Goal: Information Seeking & Learning: Learn about a topic

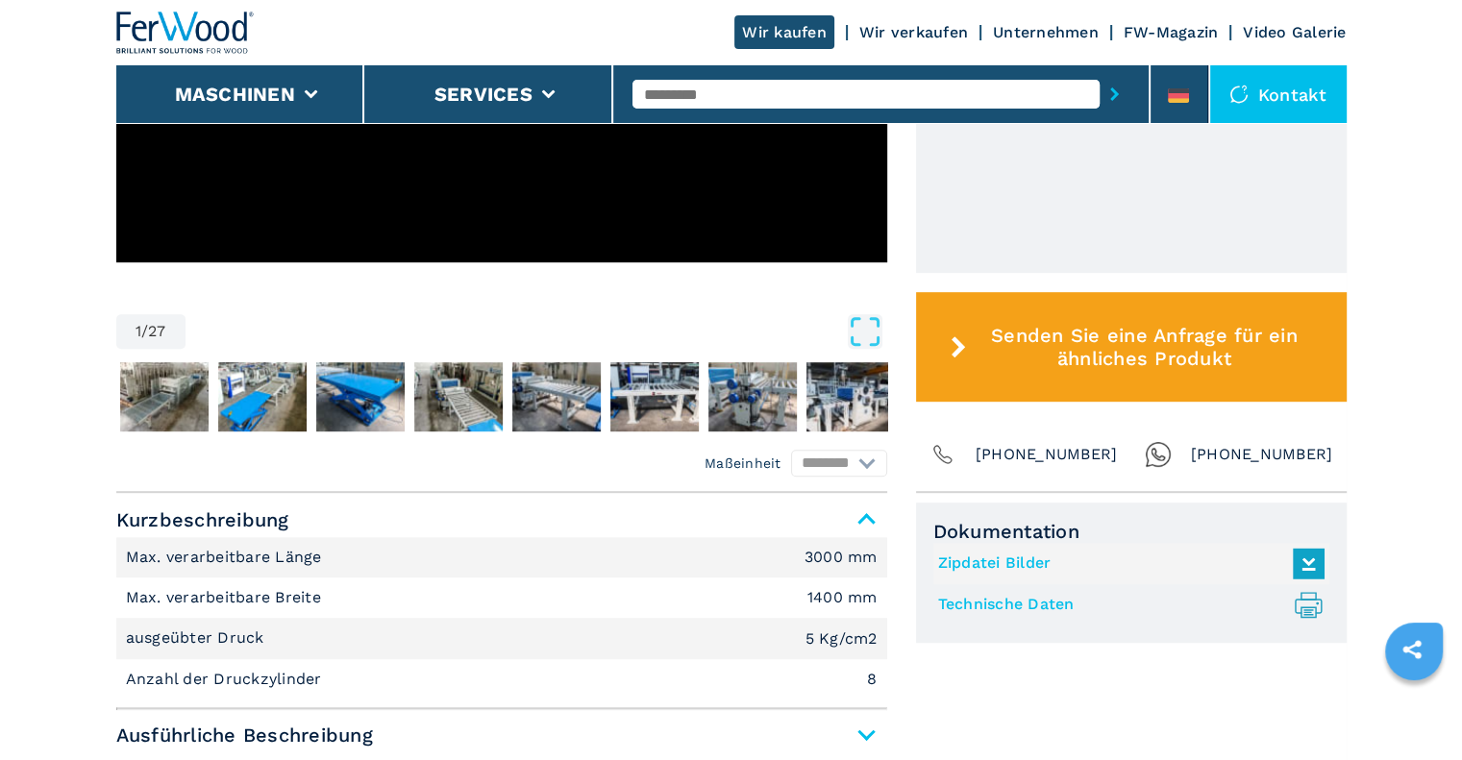
scroll to position [920, 0]
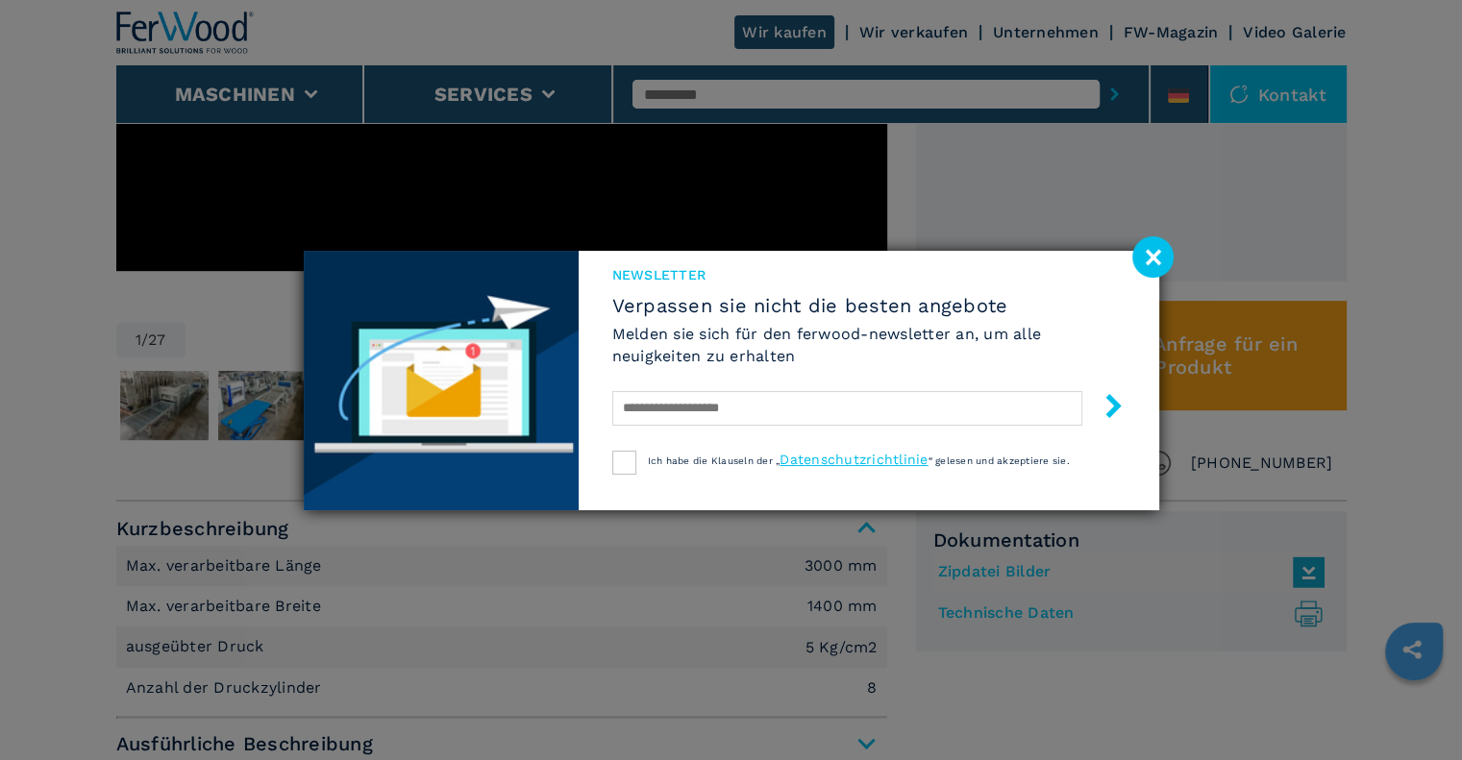
click at [1148, 248] on image at bounding box center [1152, 256] width 41 height 41
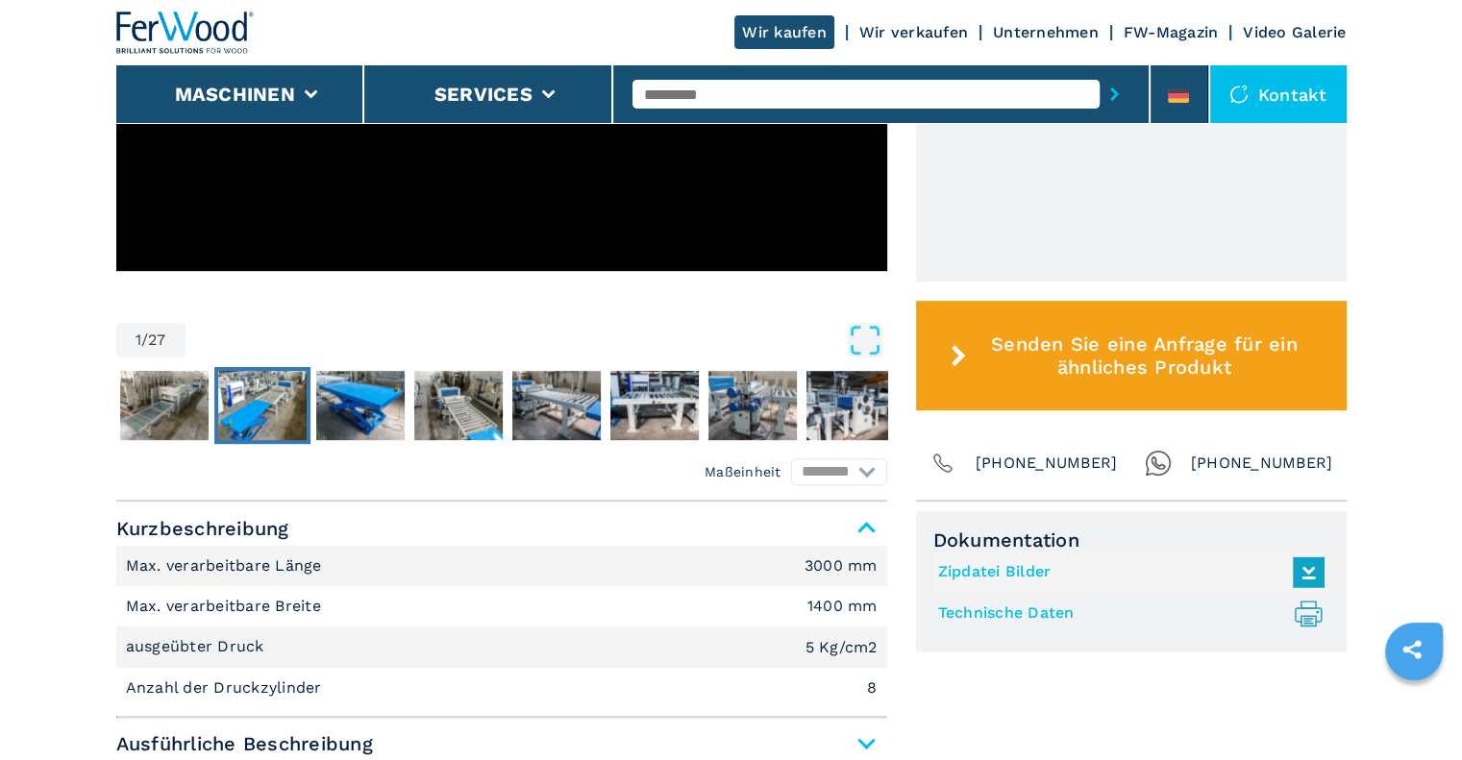
click at [258, 408] on img "Go to Slide 3" at bounding box center [262, 405] width 88 height 69
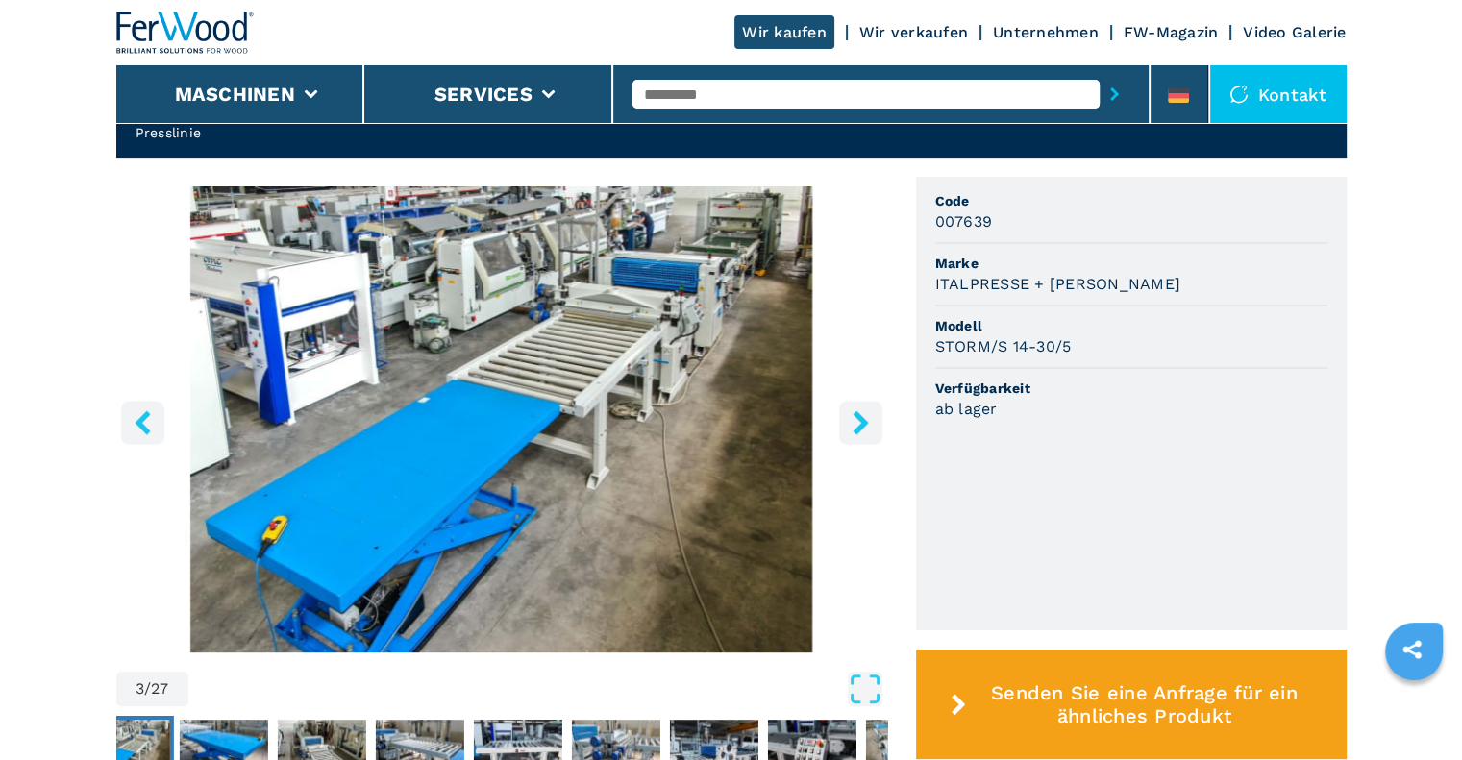
scroll to position [565, 0]
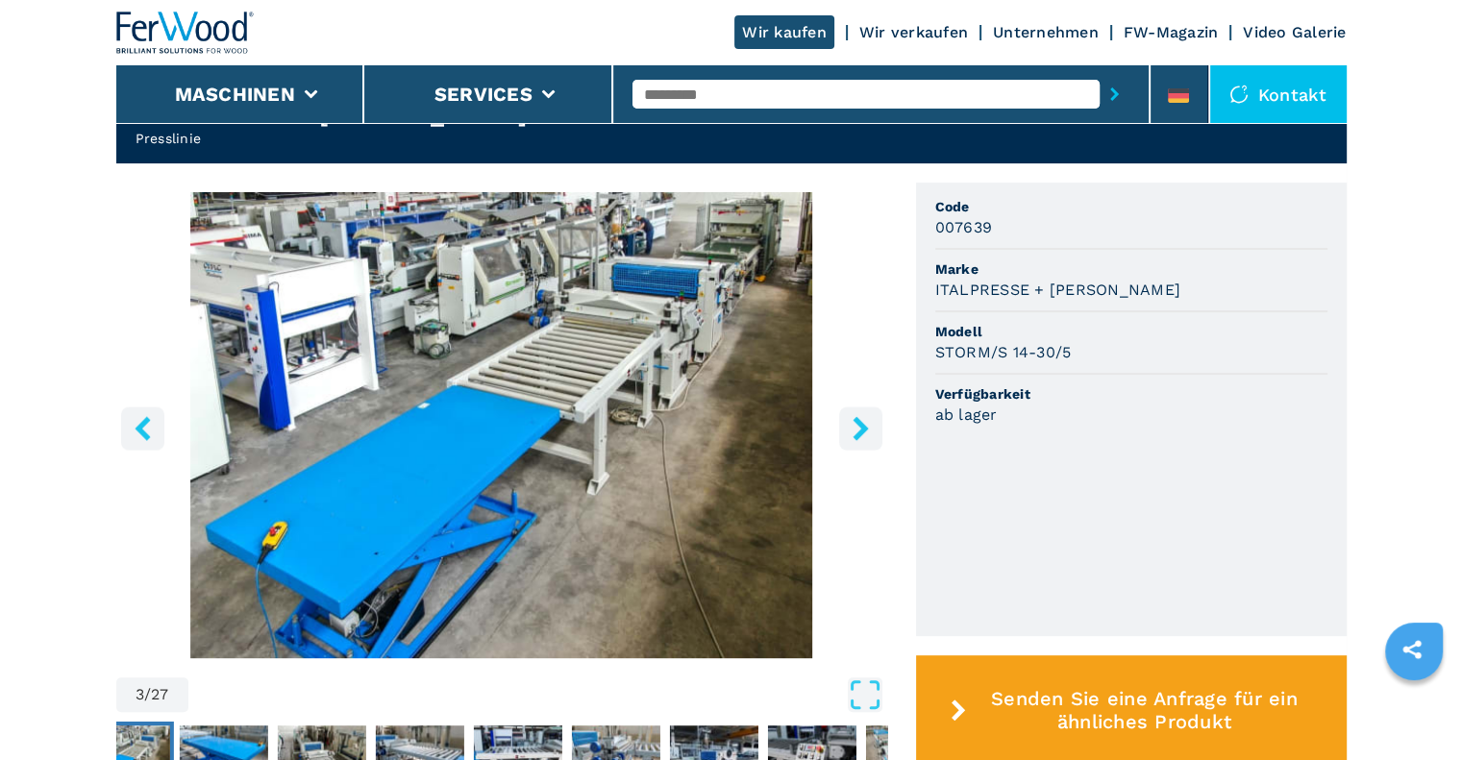
click at [857, 416] on icon "right-button" at bounding box center [860, 428] width 15 height 24
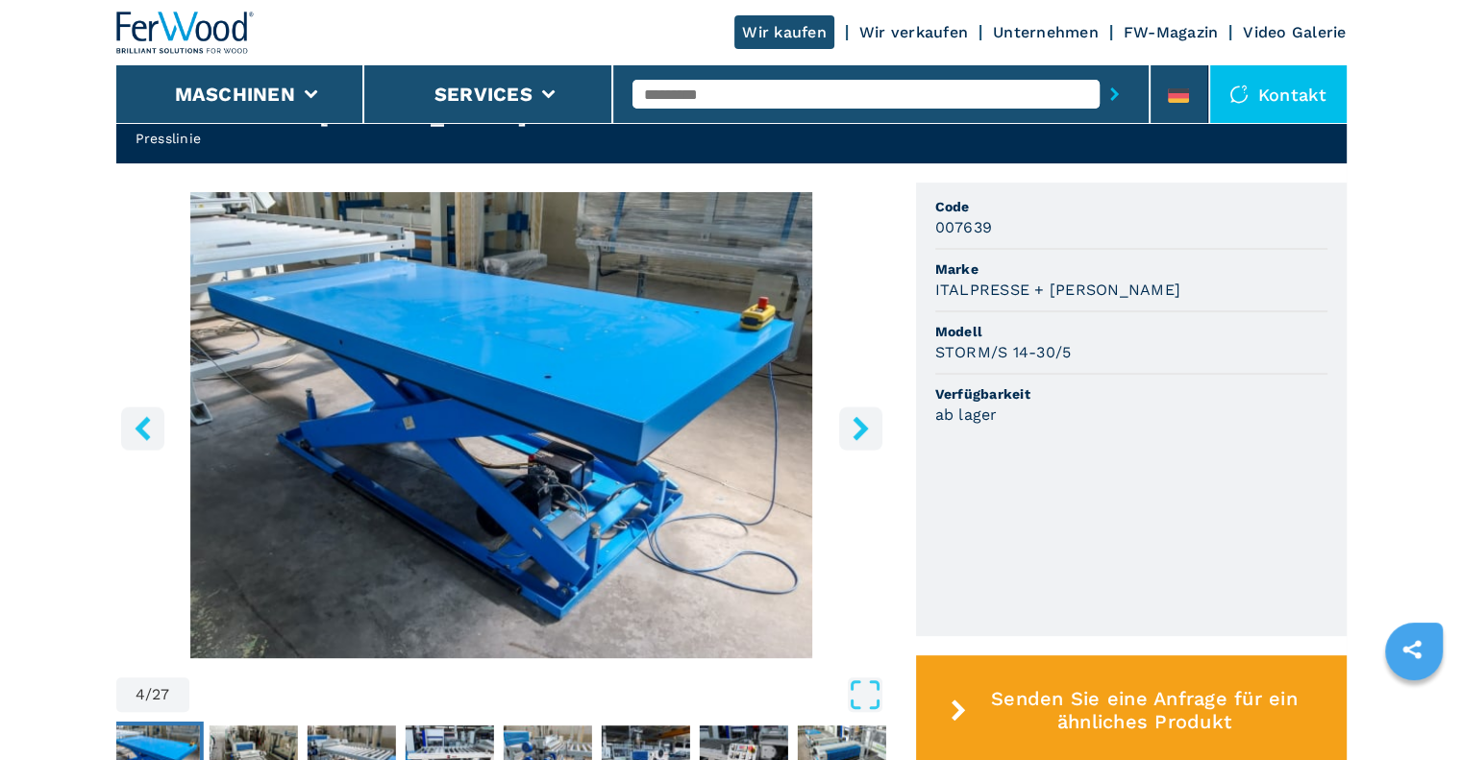
click at [857, 416] on icon "right-button" at bounding box center [860, 428] width 15 height 24
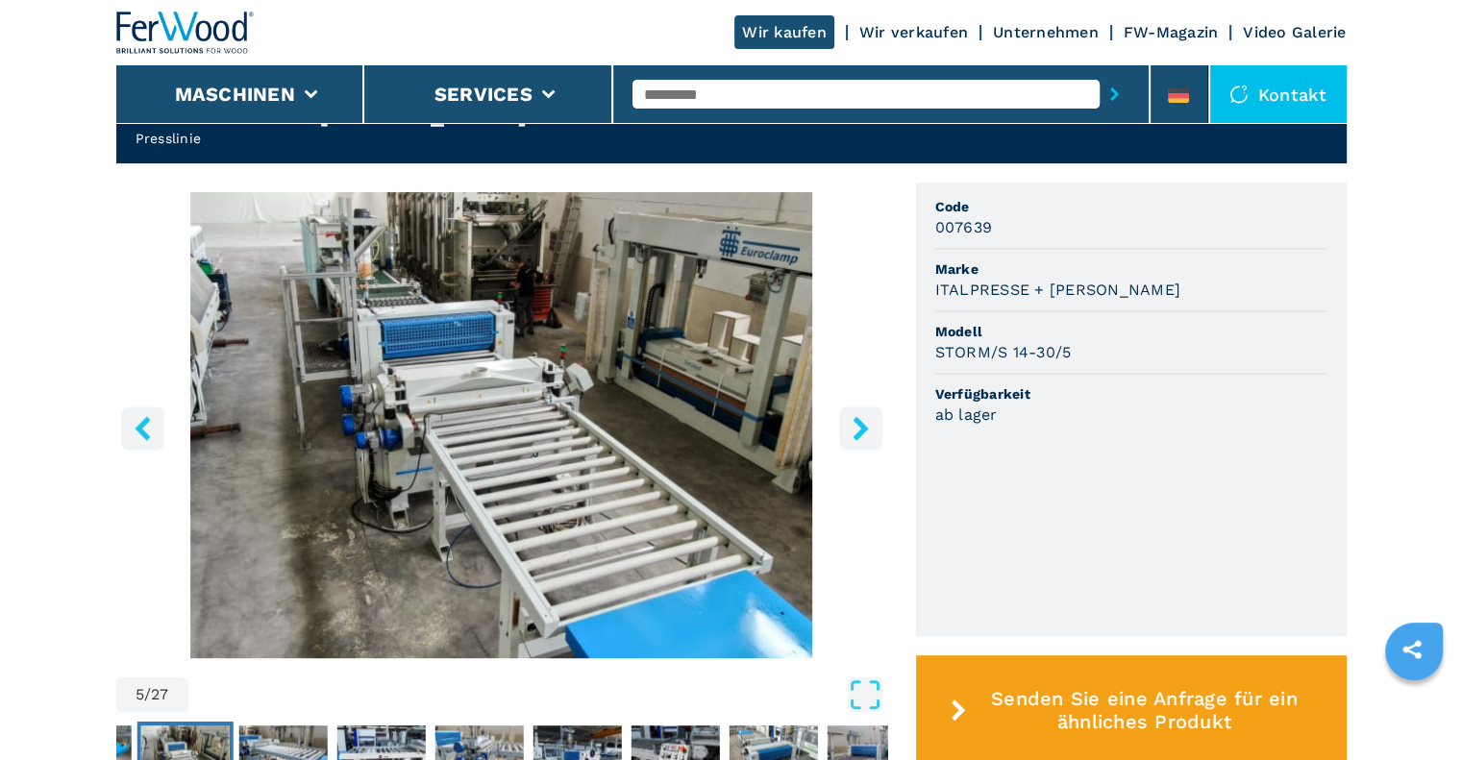
click at [857, 416] on icon "right-button" at bounding box center [860, 428] width 15 height 24
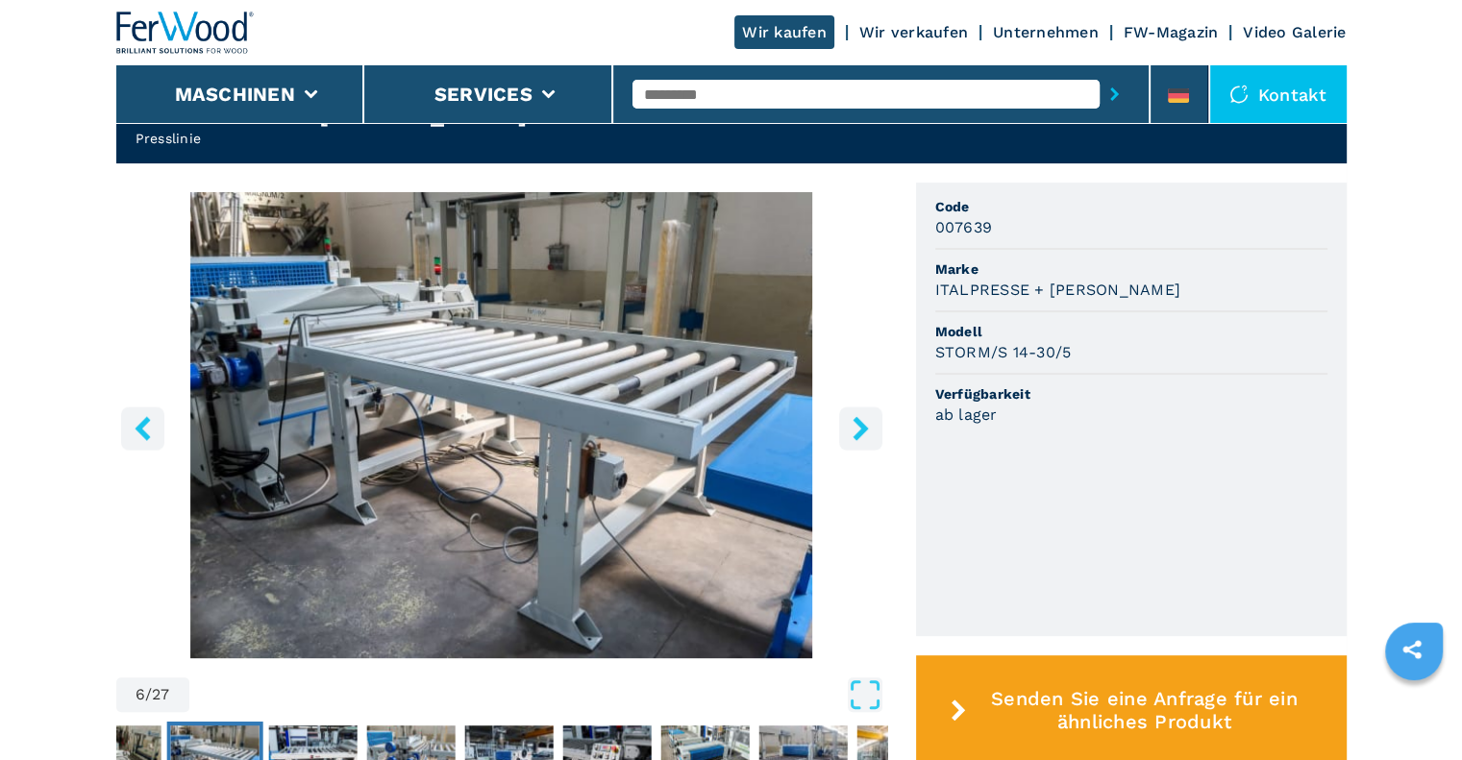
click at [857, 416] on icon "right-button" at bounding box center [860, 428] width 15 height 24
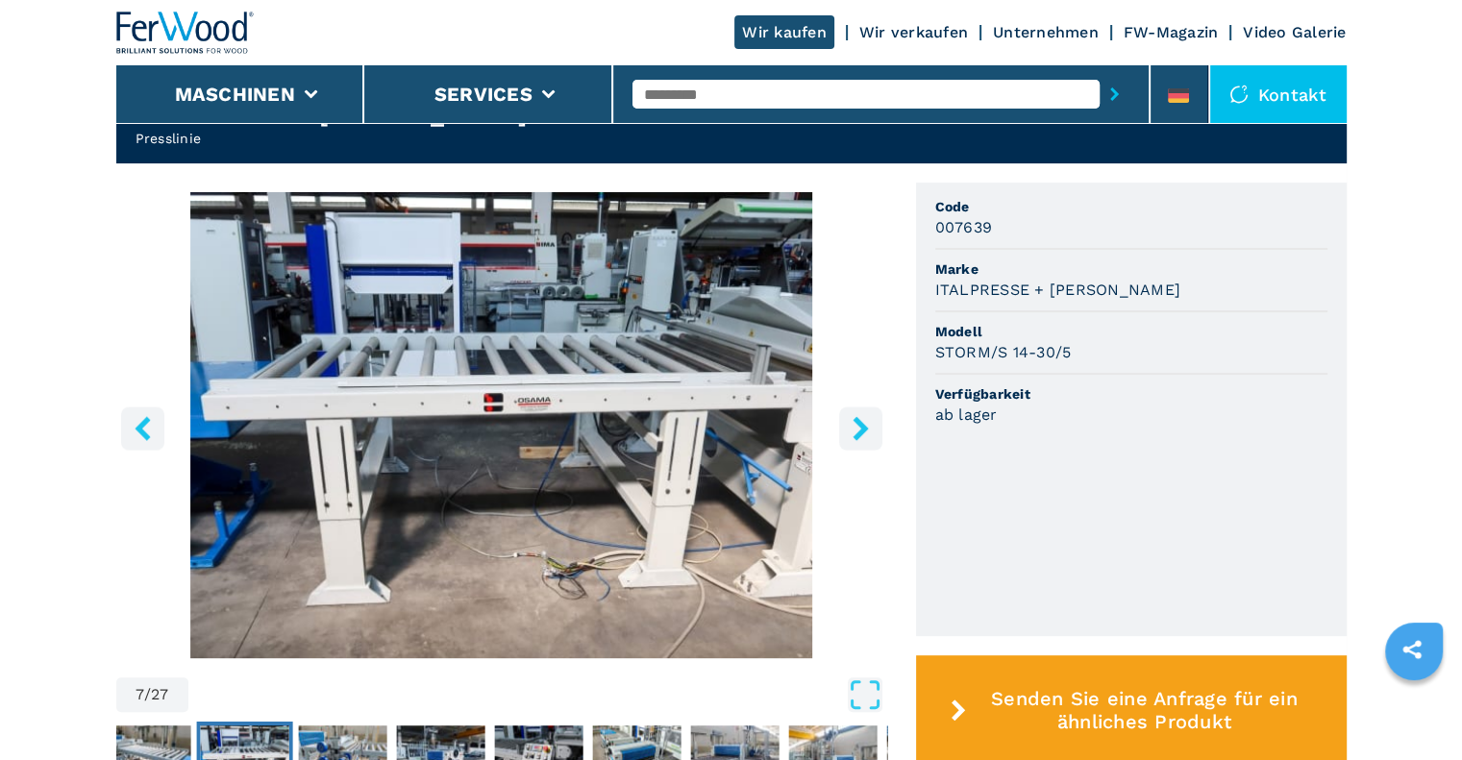
click at [857, 416] on icon "right-button" at bounding box center [860, 428] width 15 height 24
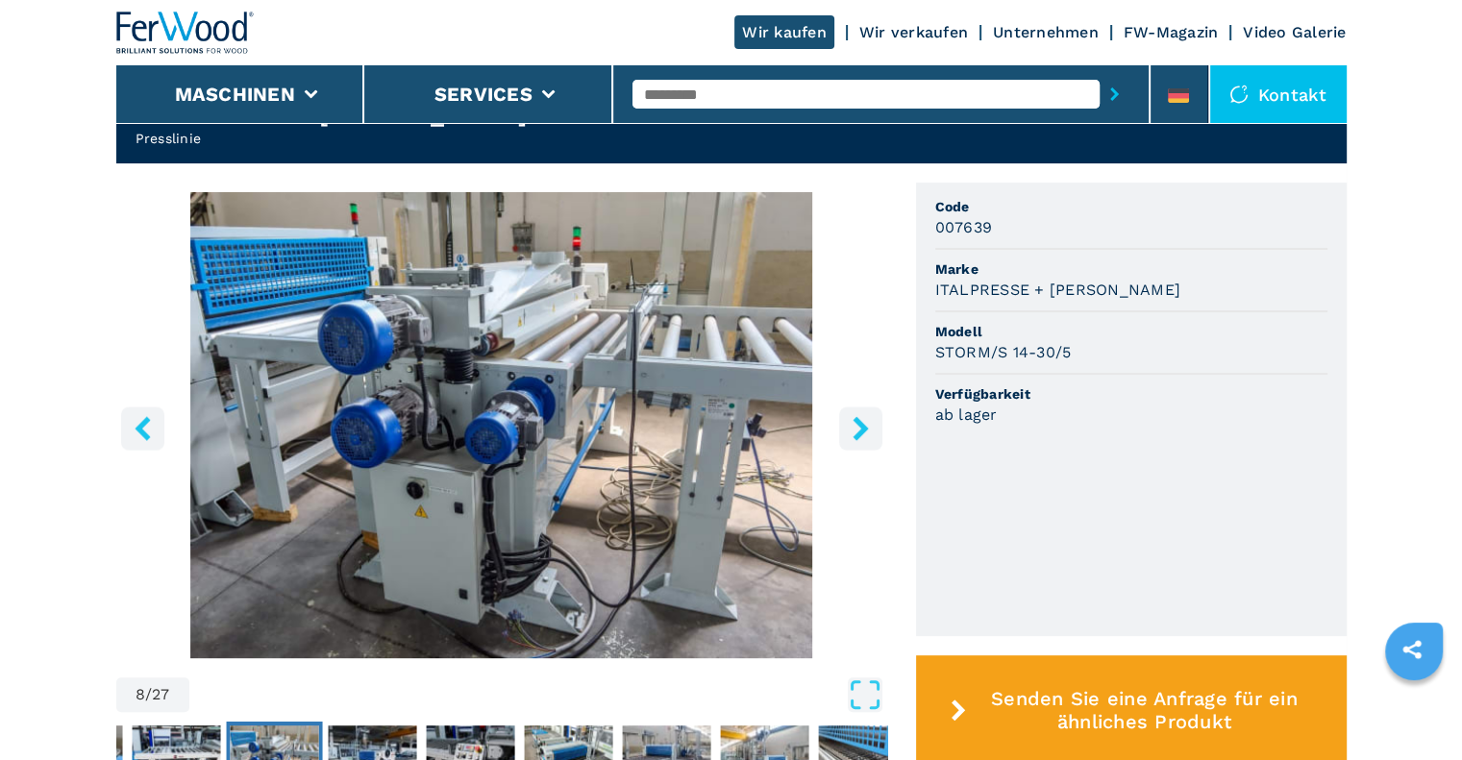
click at [857, 416] on icon "right-button" at bounding box center [860, 428] width 15 height 24
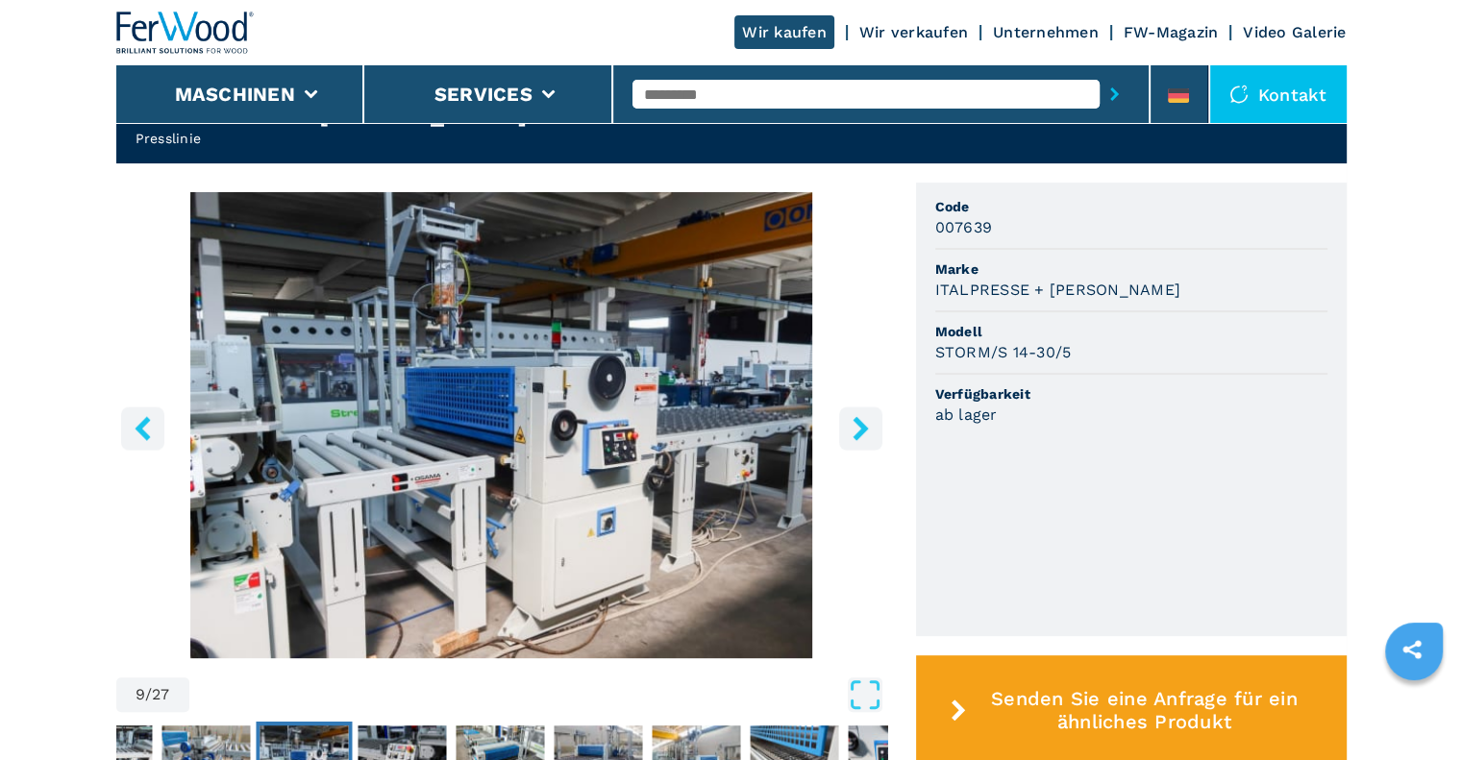
click at [857, 416] on icon "right-button" at bounding box center [860, 428] width 15 height 24
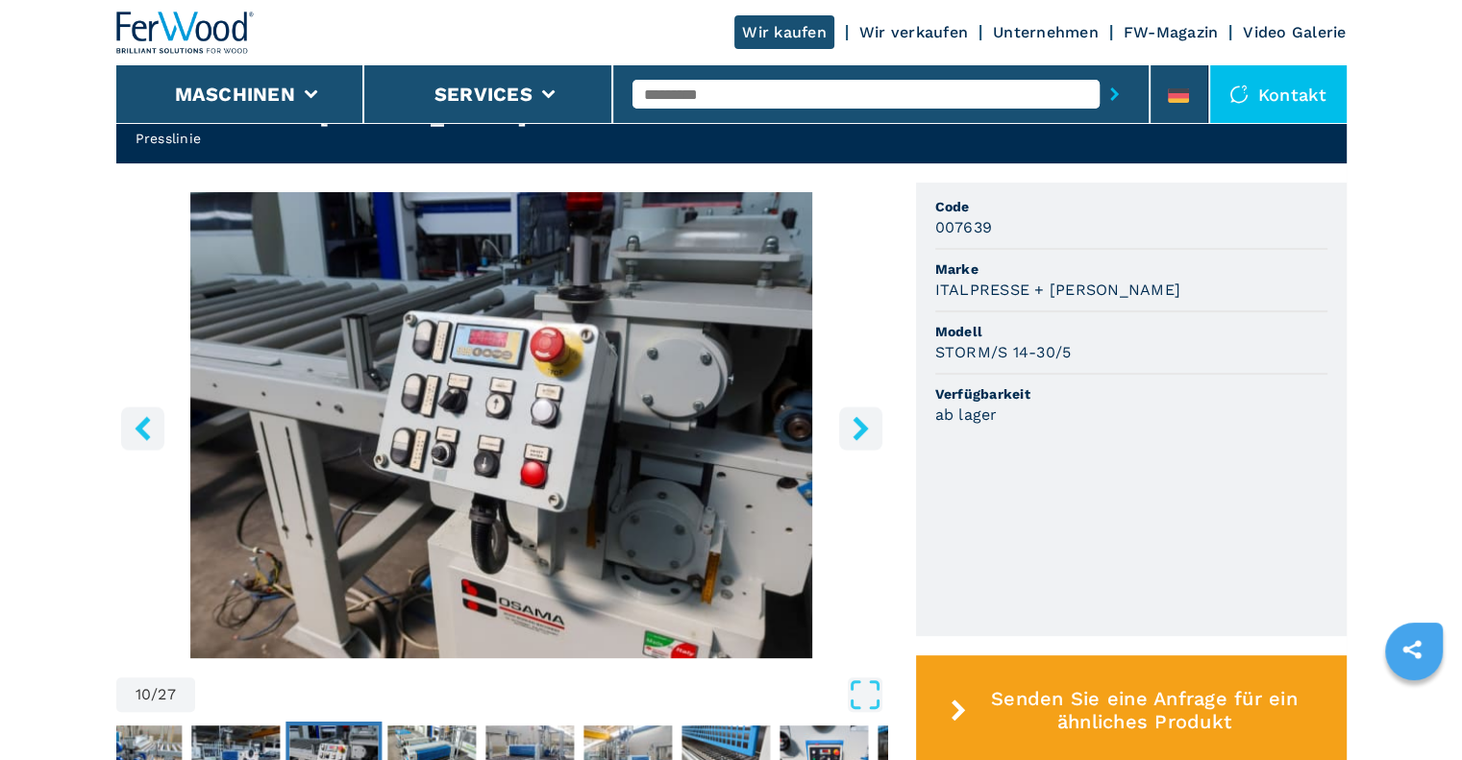
click at [857, 416] on icon "right-button" at bounding box center [860, 428] width 15 height 24
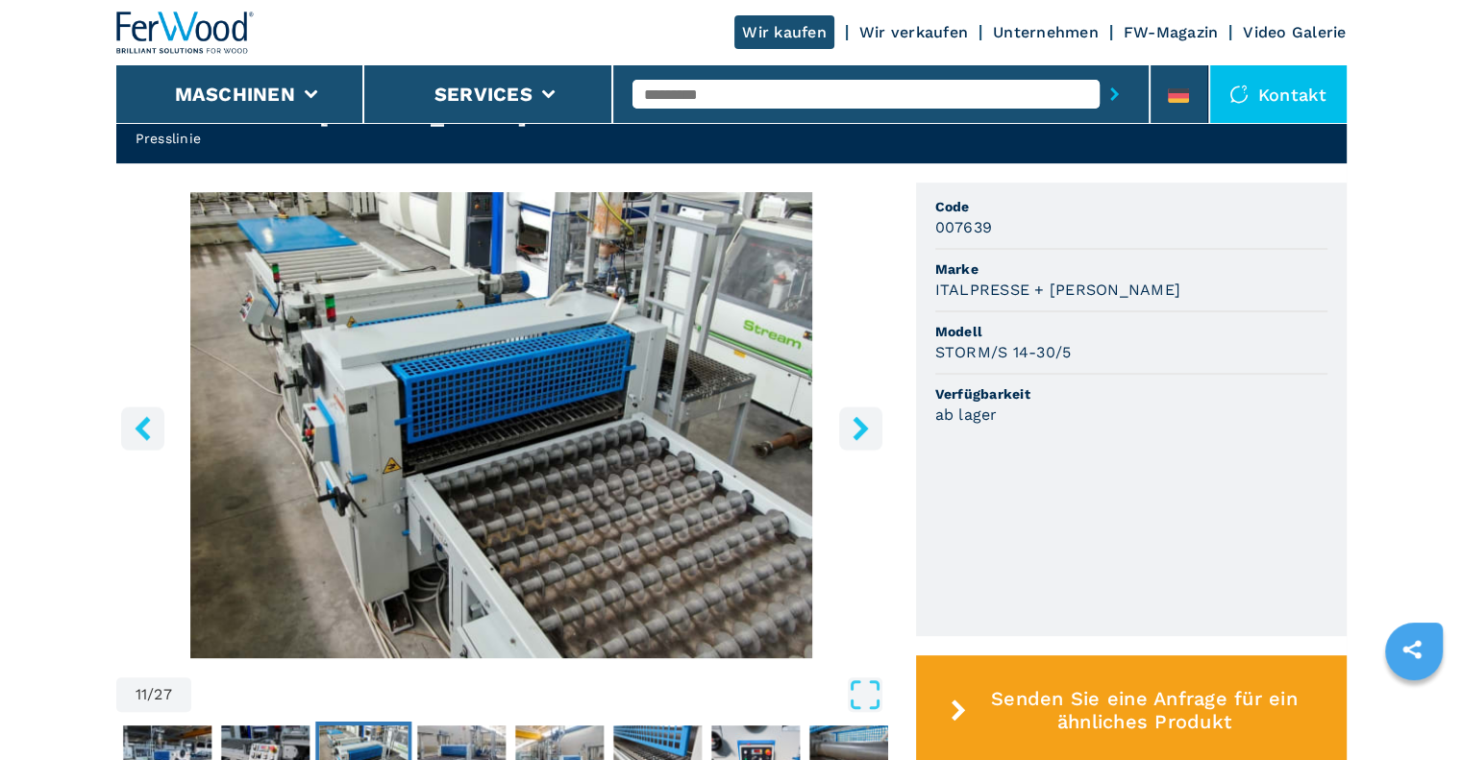
click at [857, 416] on icon "right-button" at bounding box center [860, 428] width 15 height 24
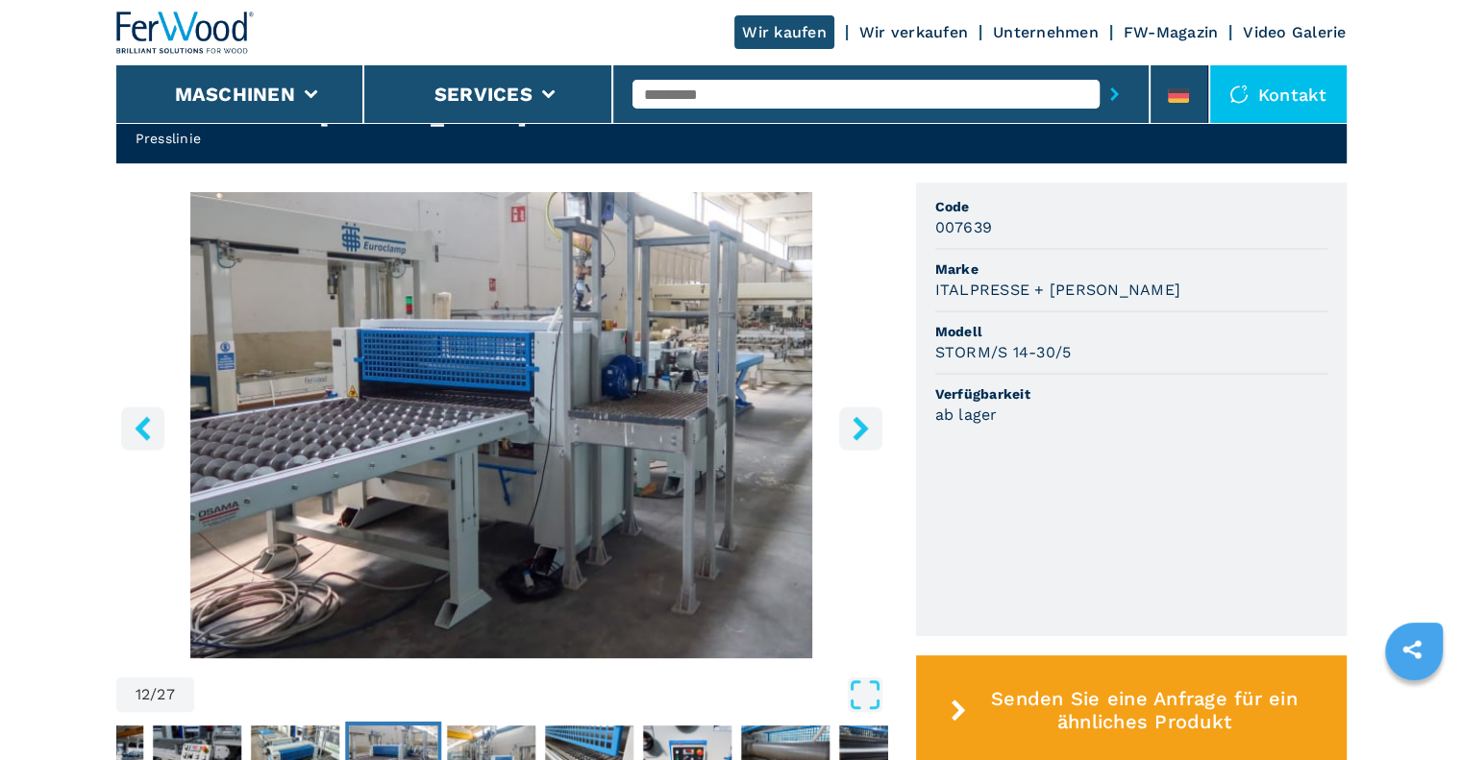
click at [857, 416] on icon "right-button" at bounding box center [860, 428] width 15 height 24
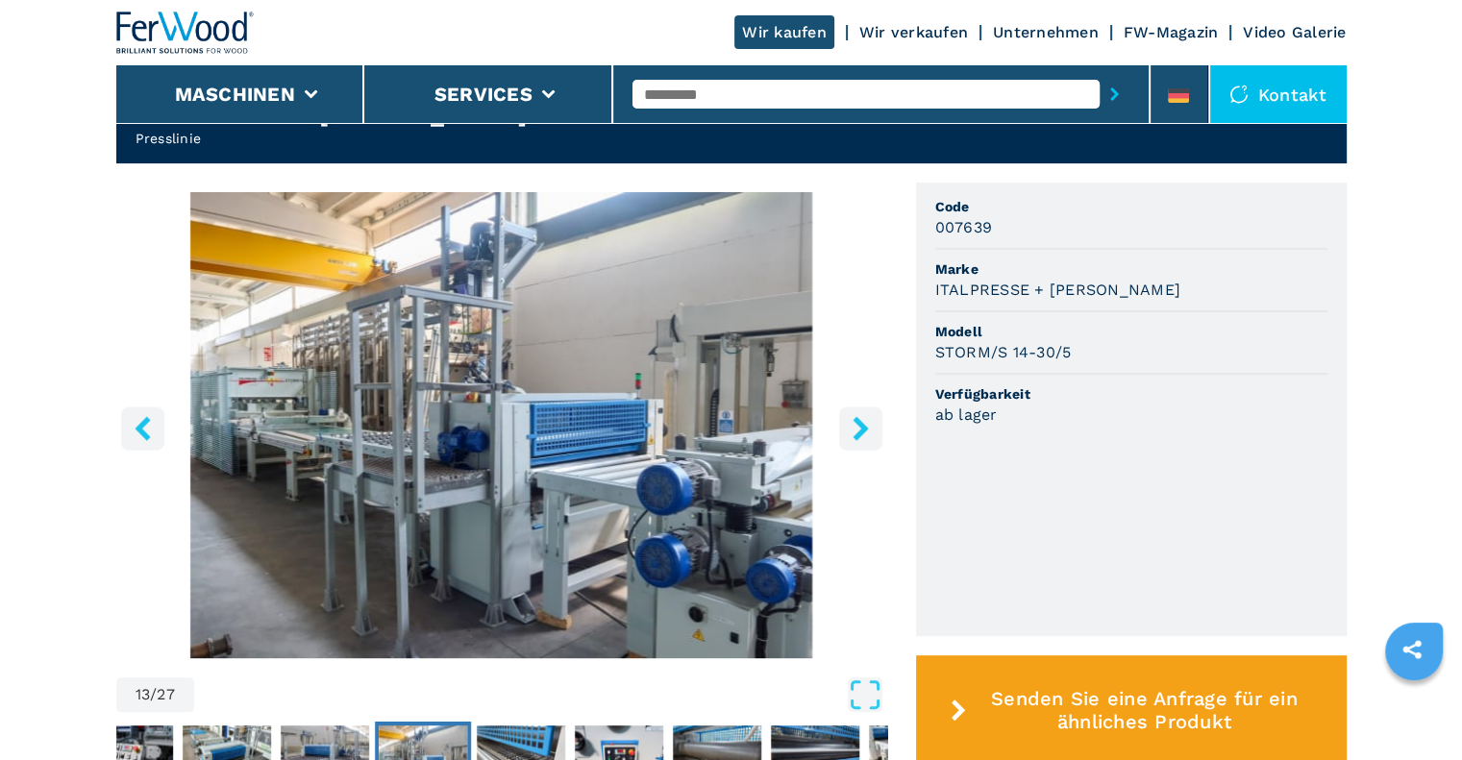
click at [857, 416] on icon "right-button" at bounding box center [860, 428] width 15 height 24
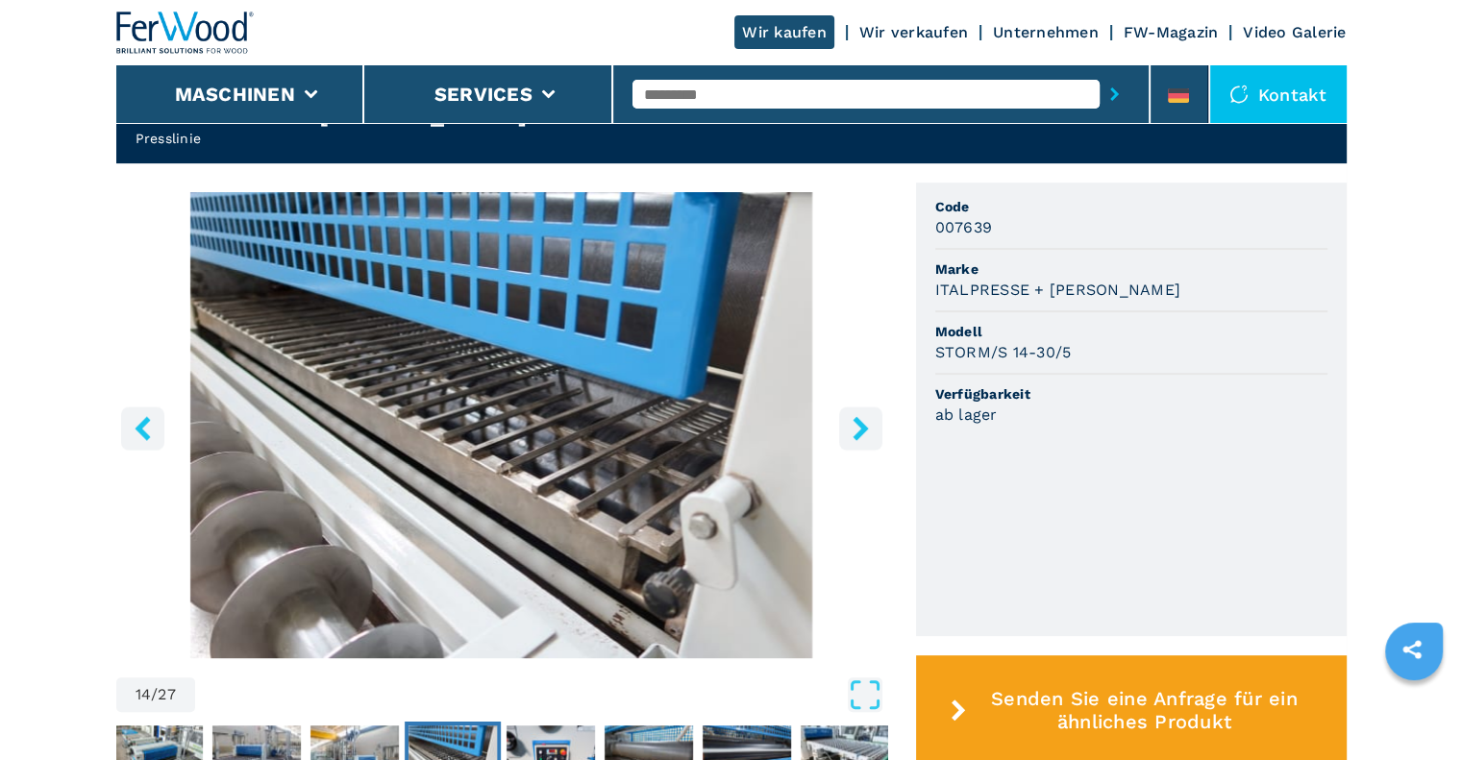
click at [857, 416] on icon "right-button" at bounding box center [860, 428] width 15 height 24
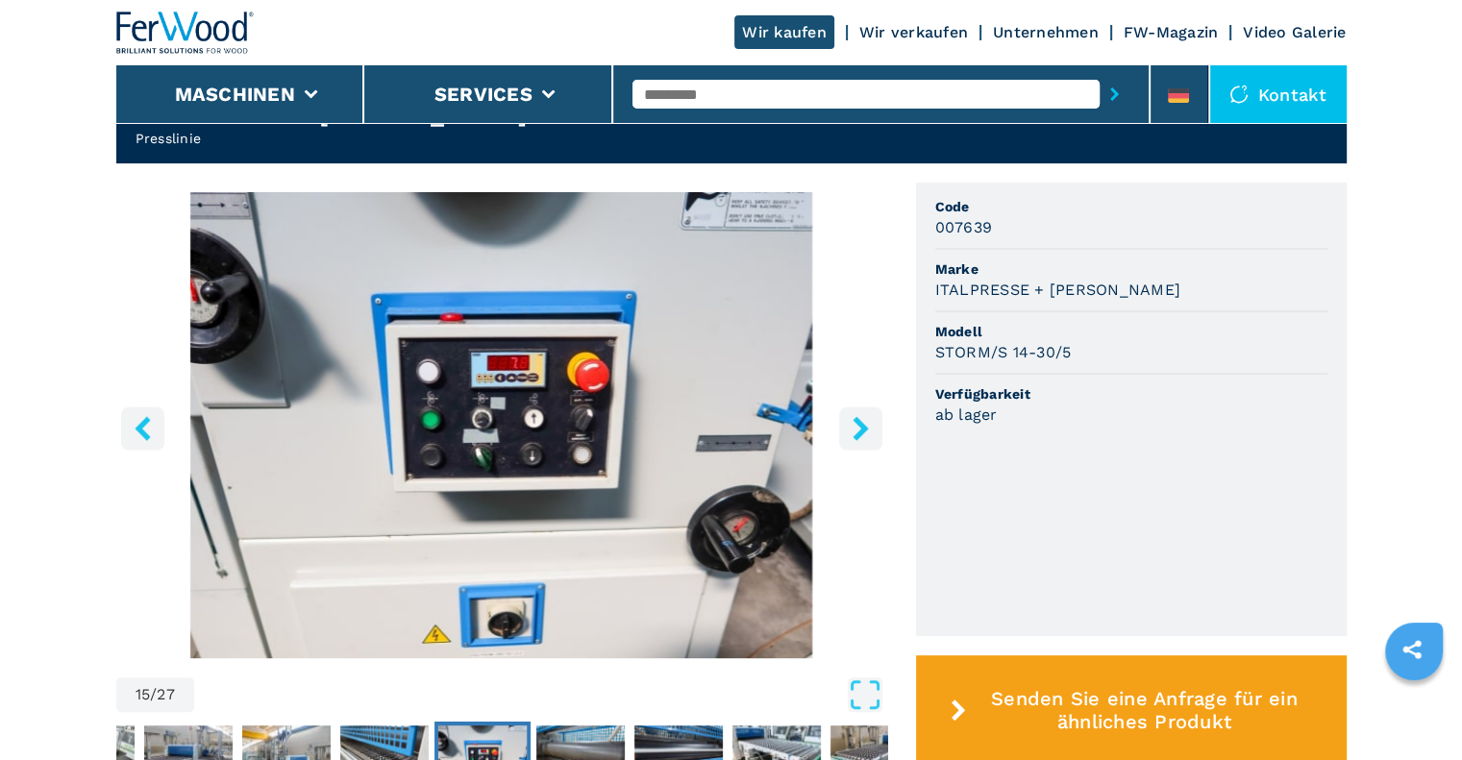
click at [857, 416] on icon "right-button" at bounding box center [860, 428] width 15 height 24
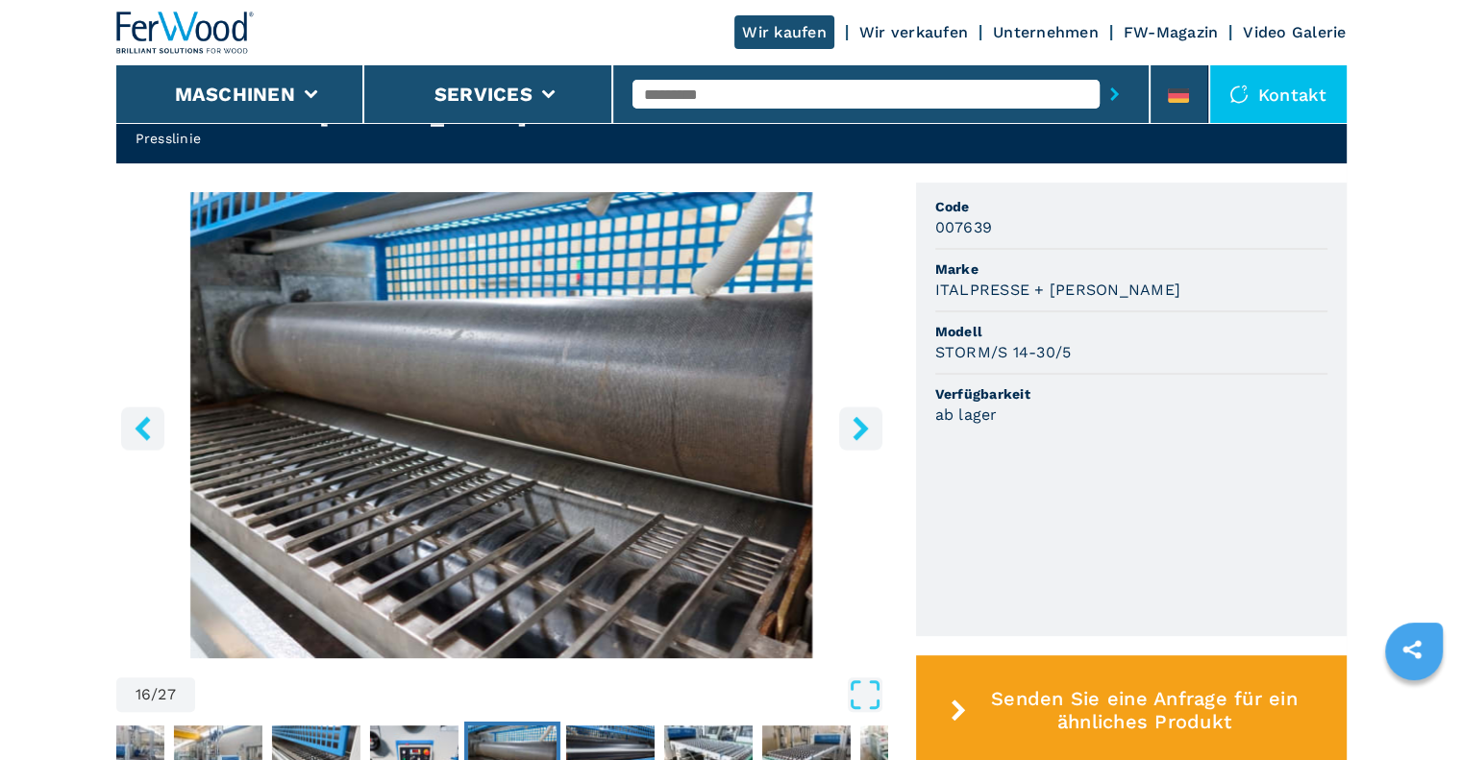
click at [857, 416] on icon "right-button" at bounding box center [860, 428] width 15 height 24
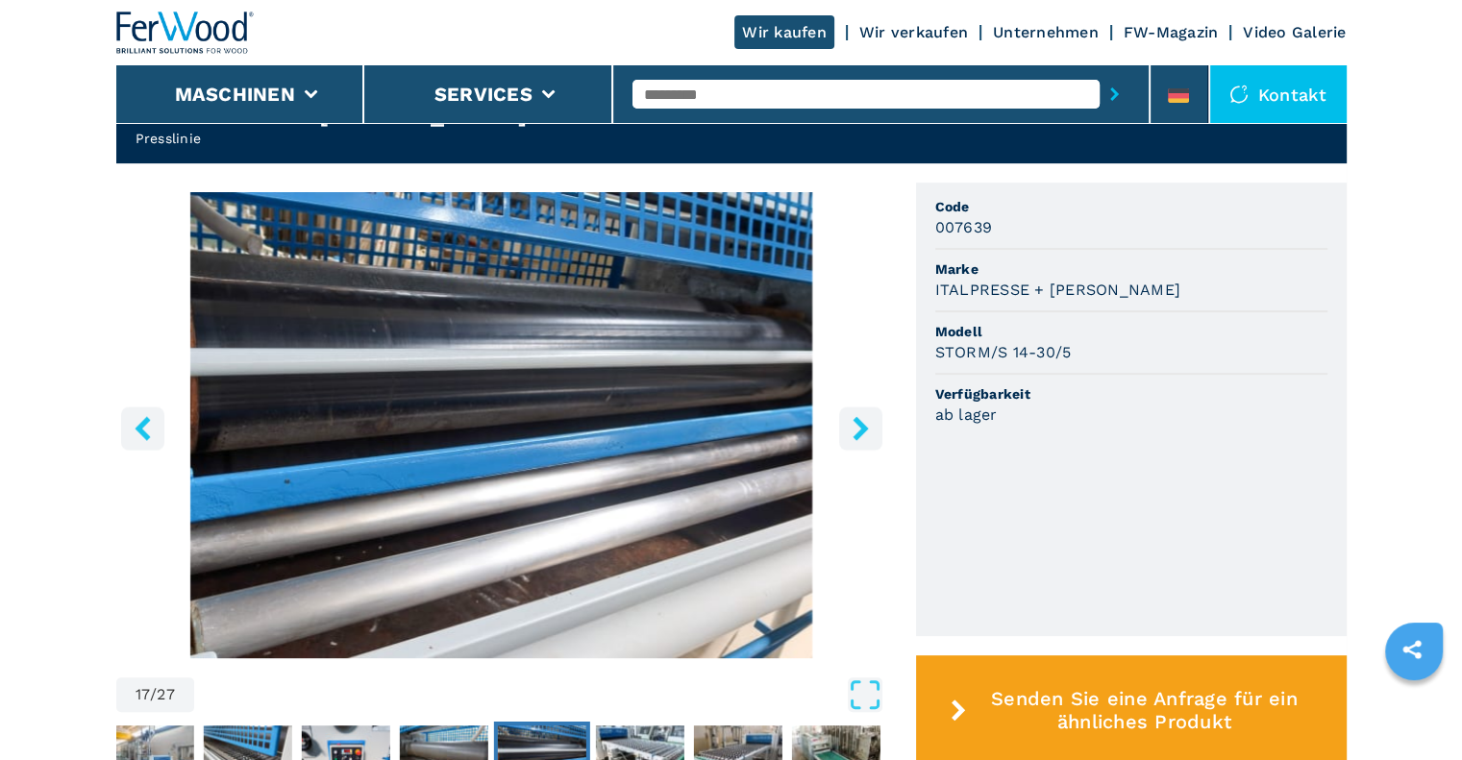
click at [857, 416] on icon "right-button" at bounding box center [860, 428] width 15 height 24
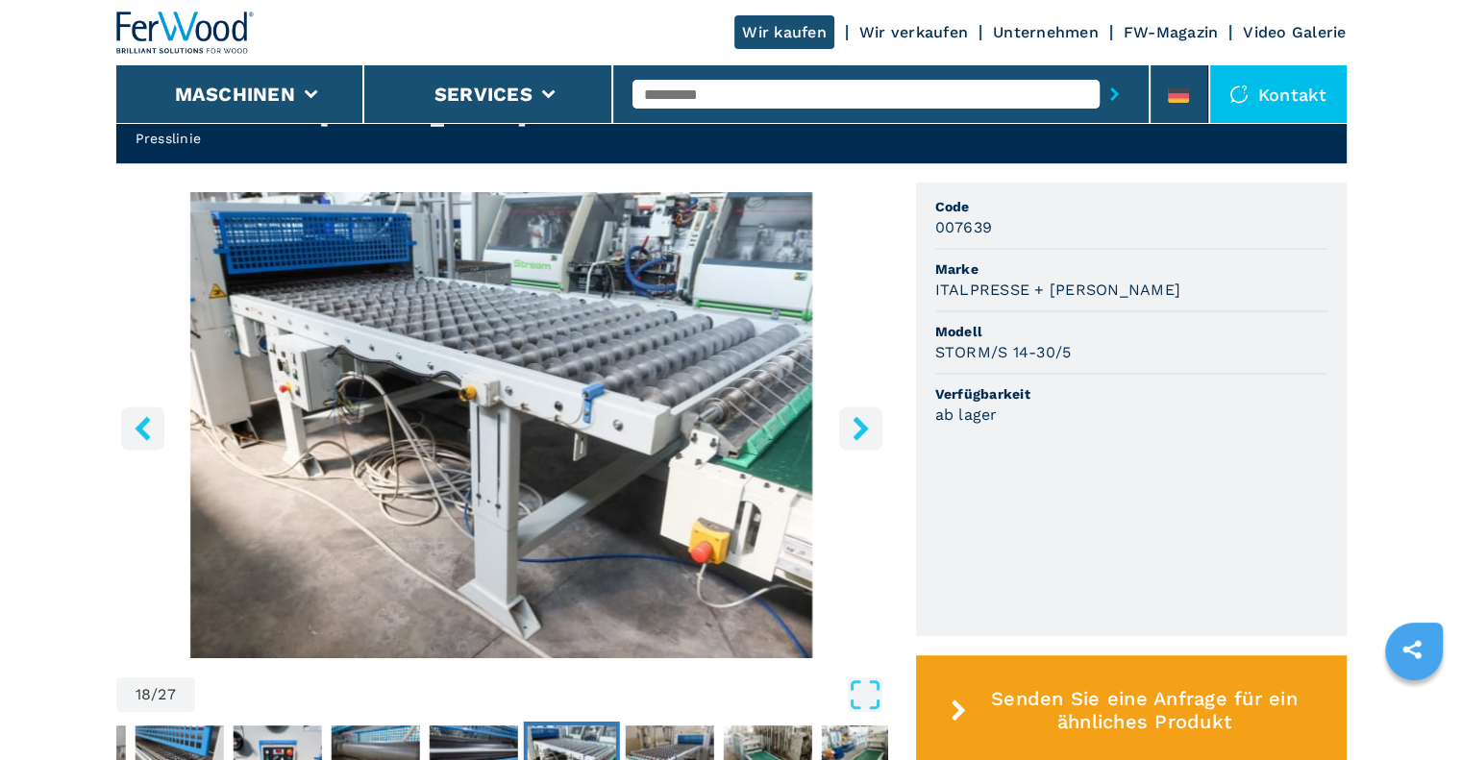
click at [857, 416] on icon "right-button" at bounding box center [860, 428] width 15 height 24
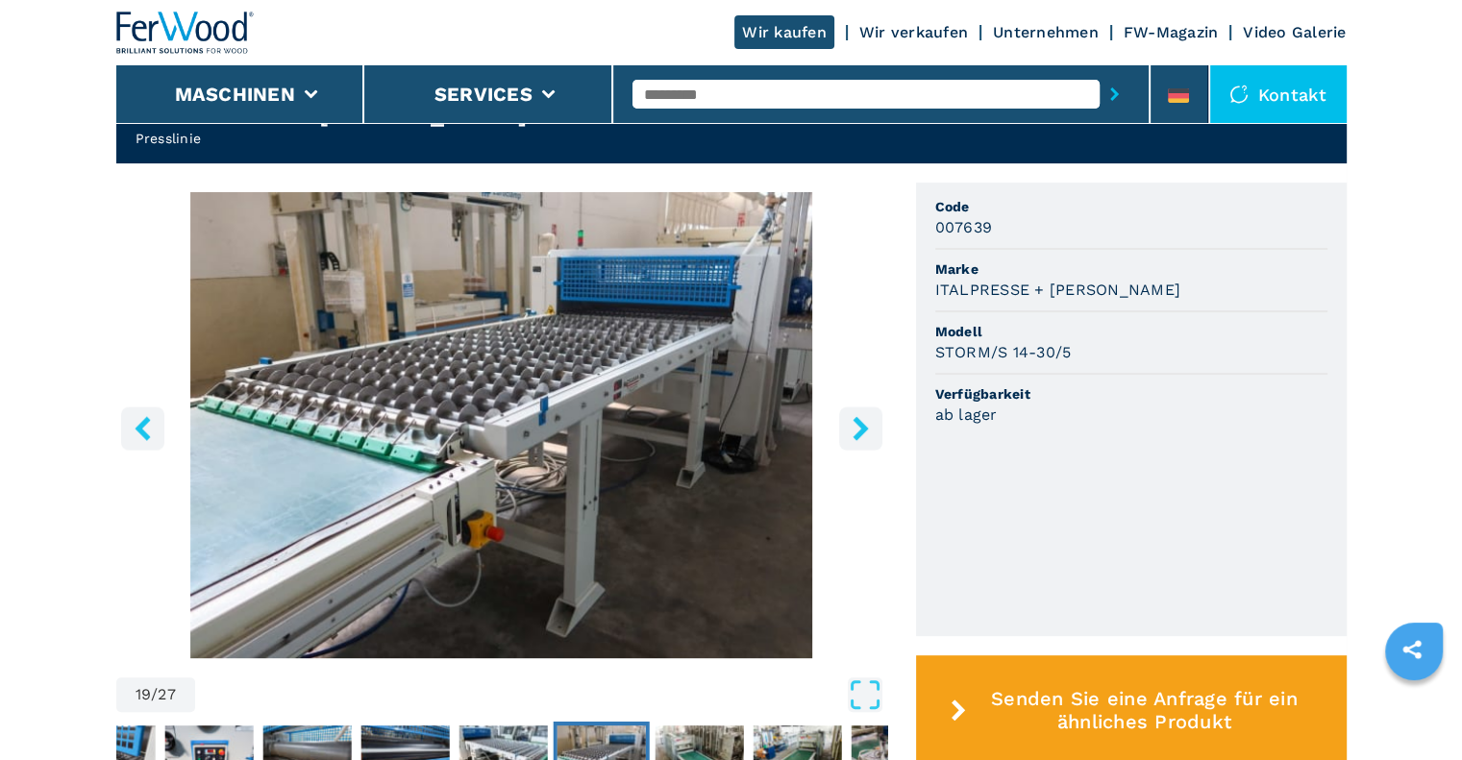
click at [857, 416] on icon "right-button" at bounding box center [860, 428] width 15 height 24
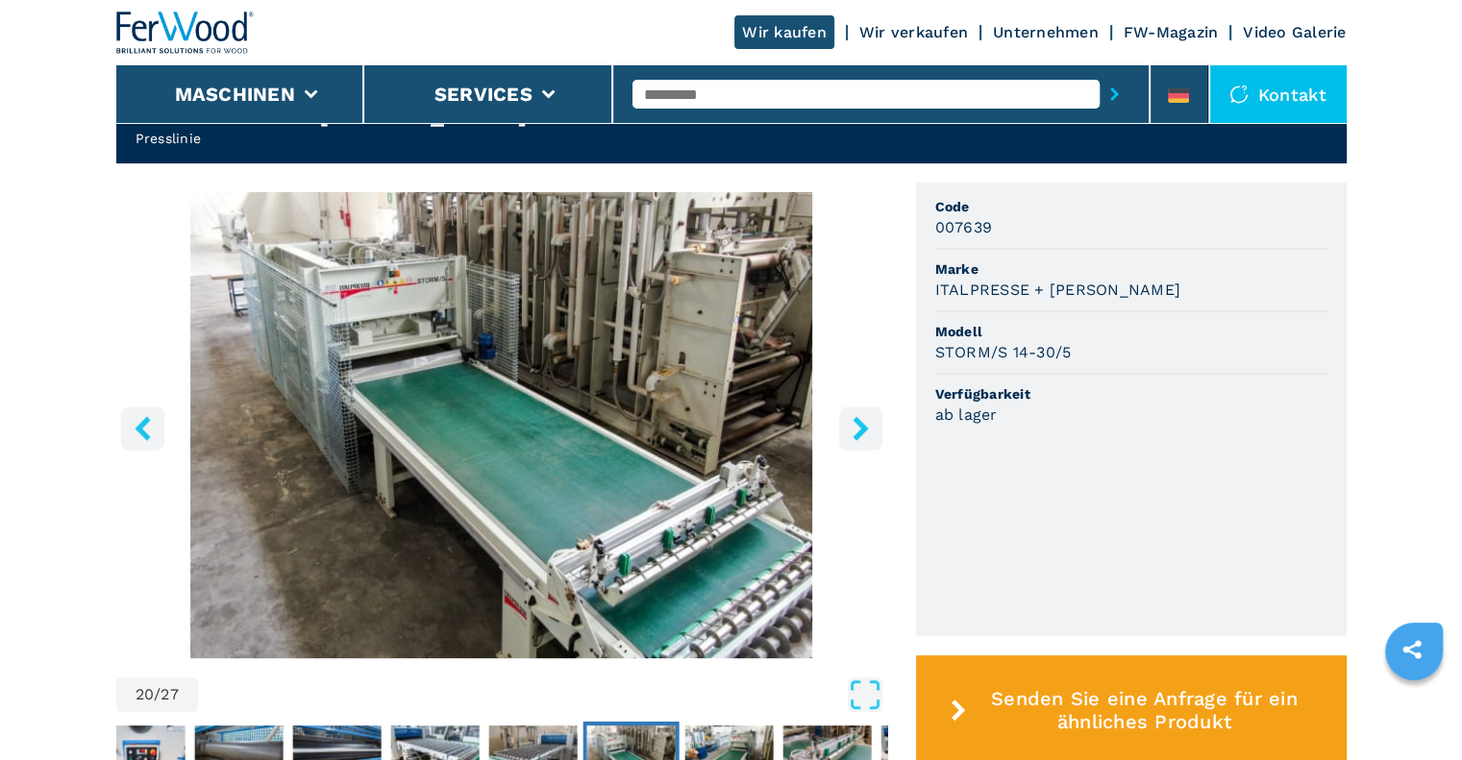
click at [857, 416] on icon "right-button" at bounding box center [860, 428] width 15 height 24
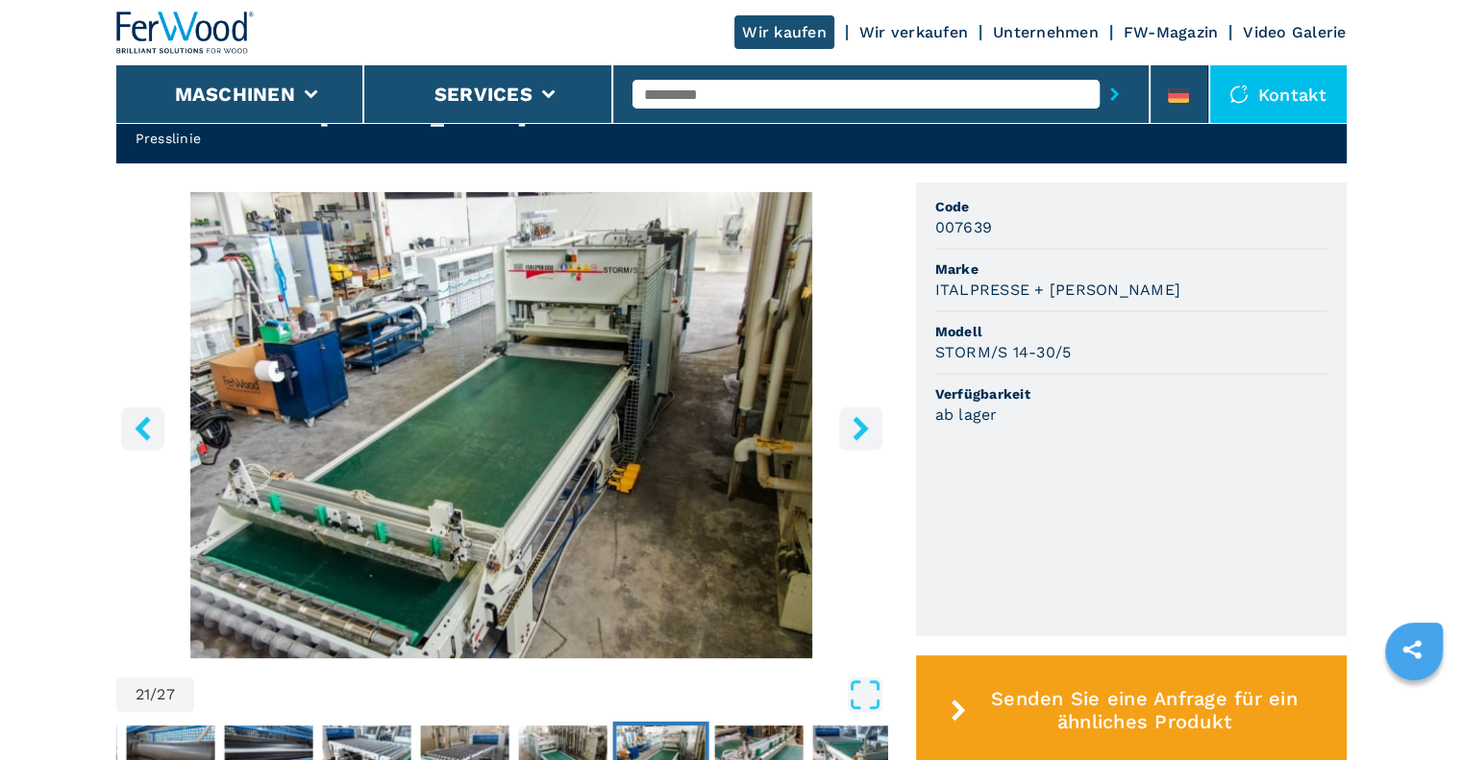
click at [864, 416] on icon "right-button" at bounding box center [860, 428] width 15 height 24
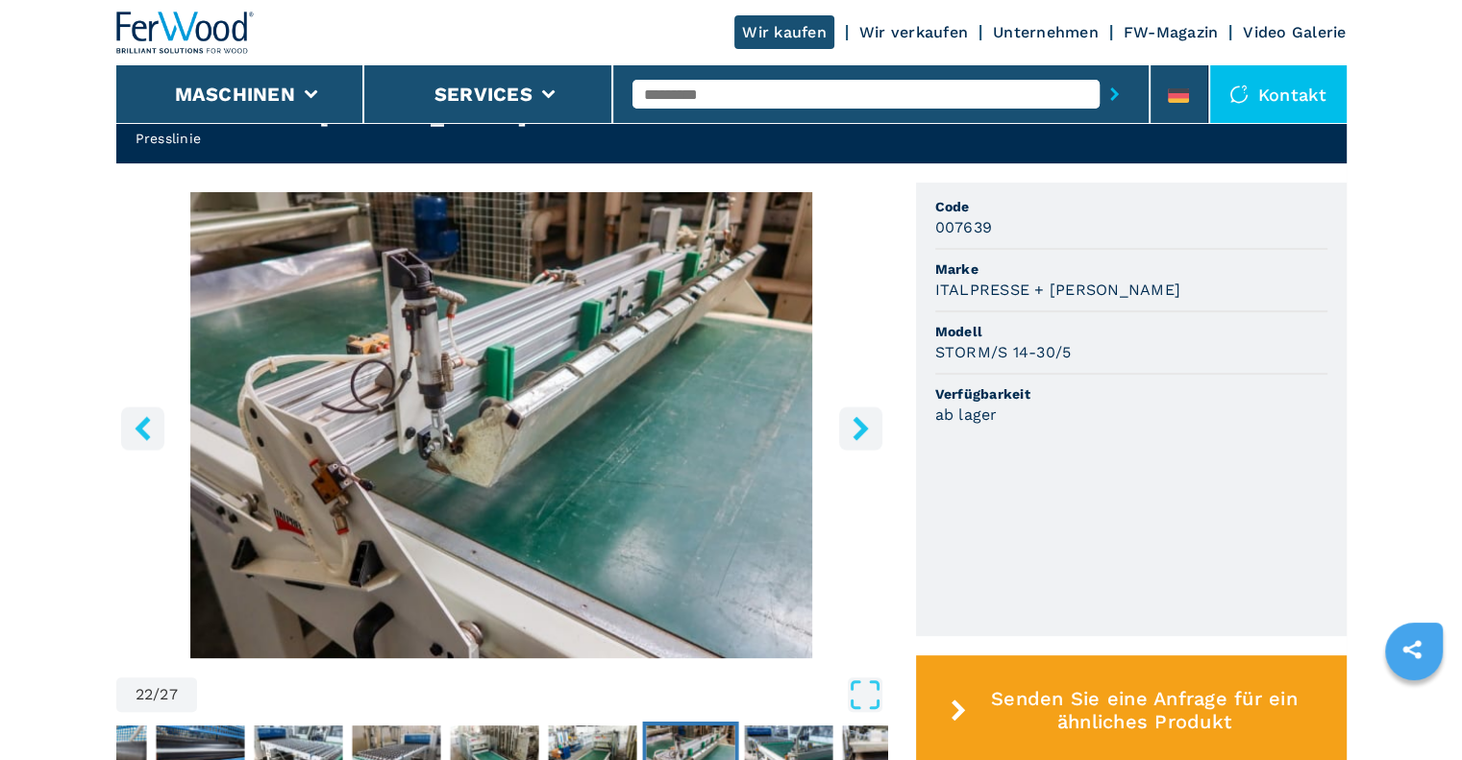
click at [864, 416] on icon "right-button" at bounding box center [860, 428] width 15 height 24
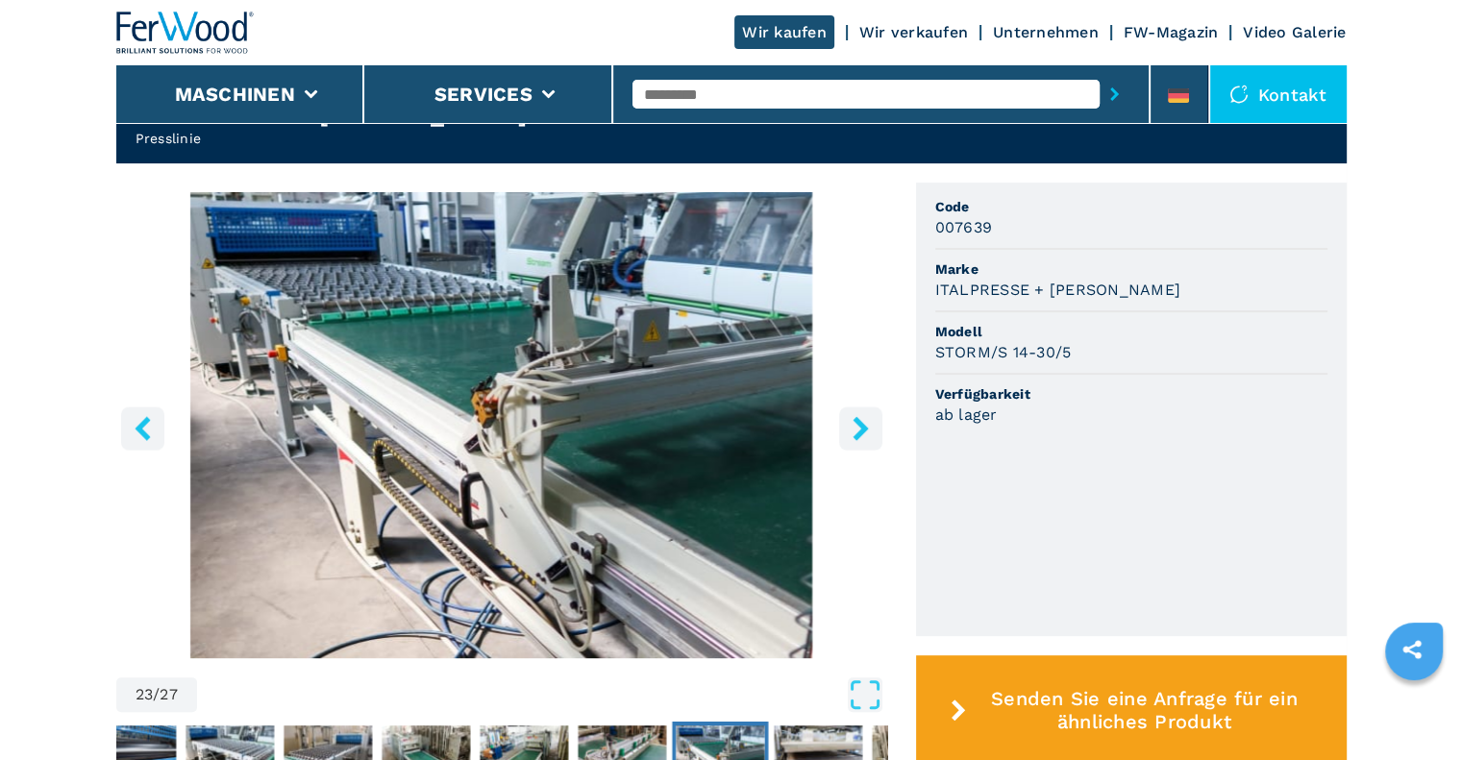
click at [864, 416] on icon "right-button" at bounding box center [860, 428] width 15 height 24
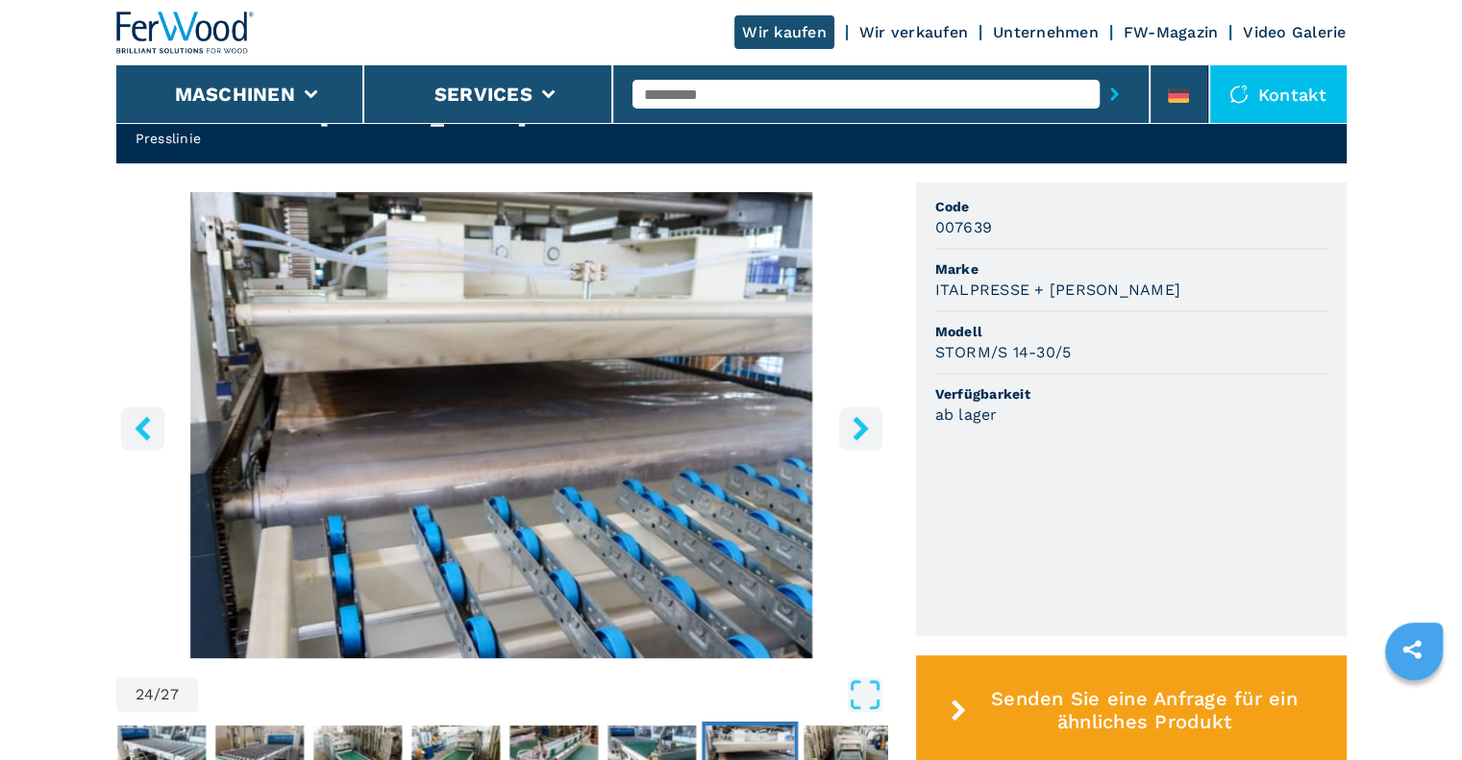
click at [864, 416] on icon "right-button" at bounding box center [860, 428] width 15 height 24
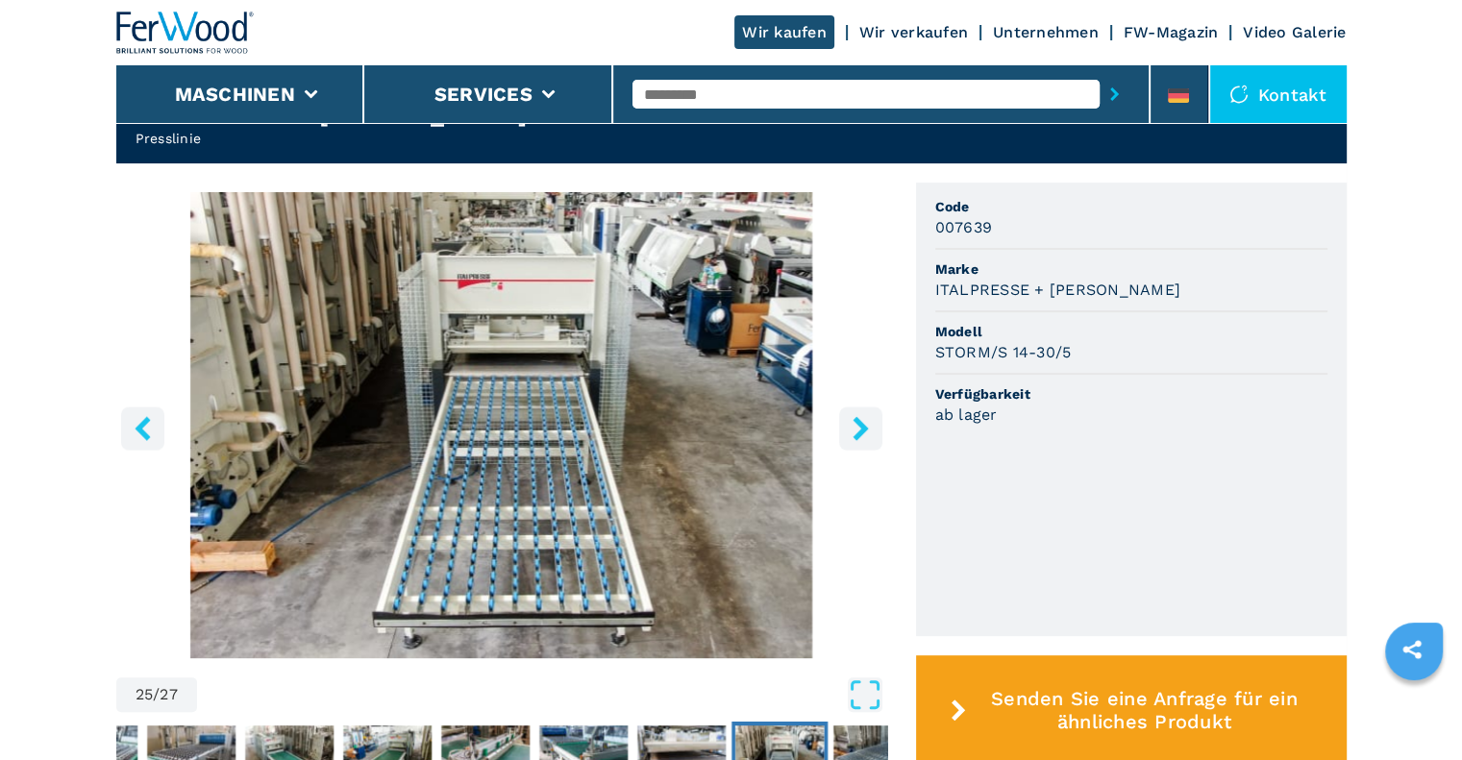
click at [864, 416] on icon "right-button" at bounding box center [860, 428] width 15 height 24
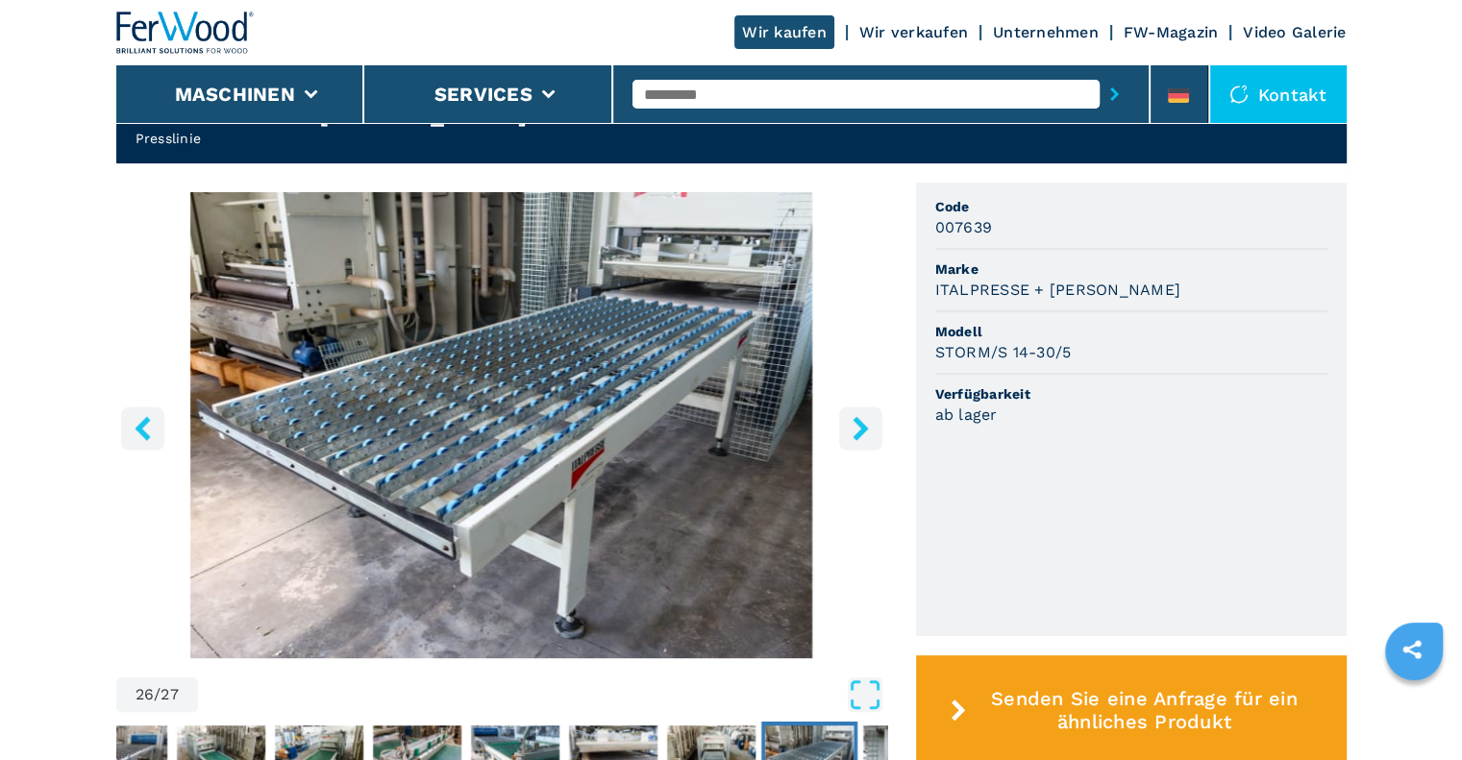
click at [864, 416] on icon "right-button" at bounding box center [860, 428] width 15 height 24
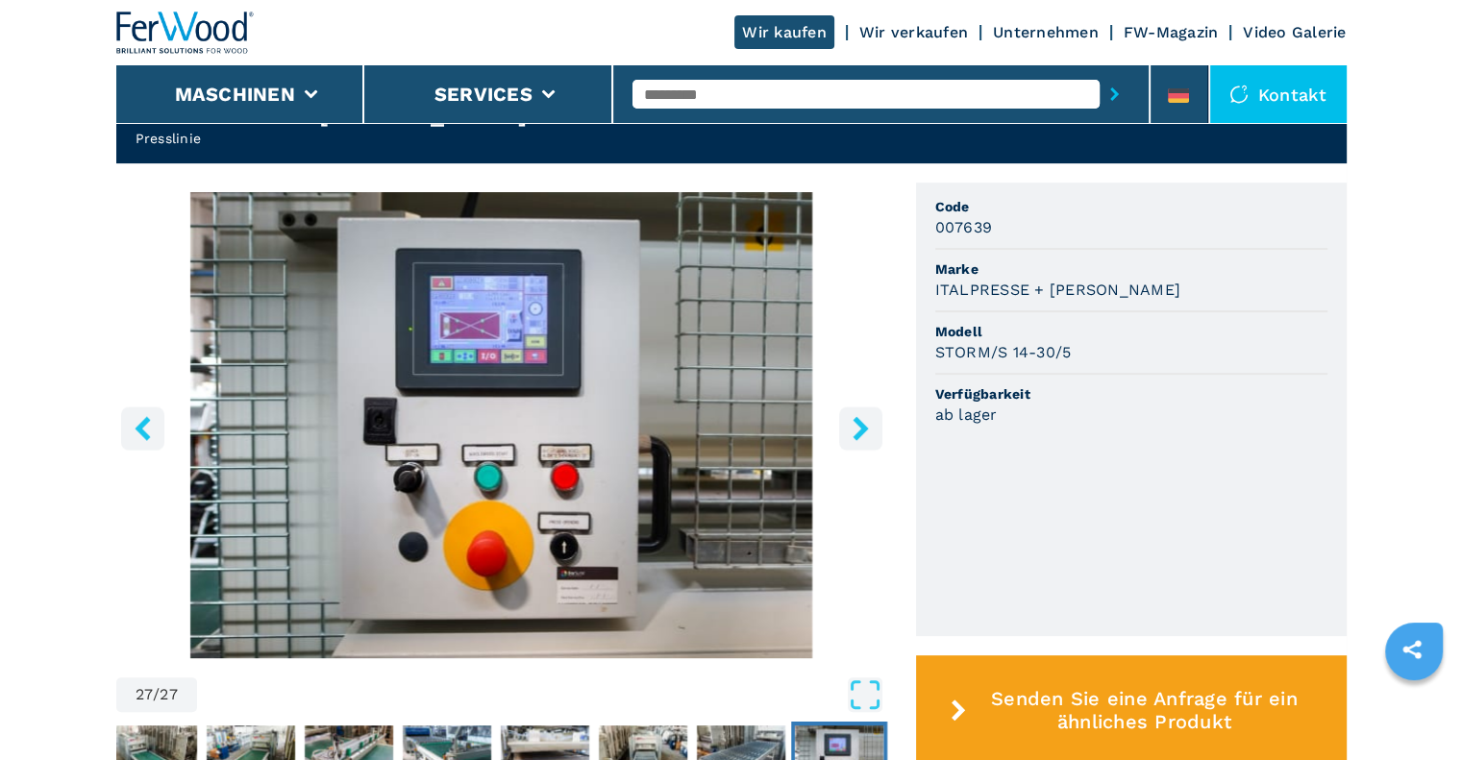
click at [864, 416] on icon "right-button" at bounding box center [860, 428] width 15 height 24
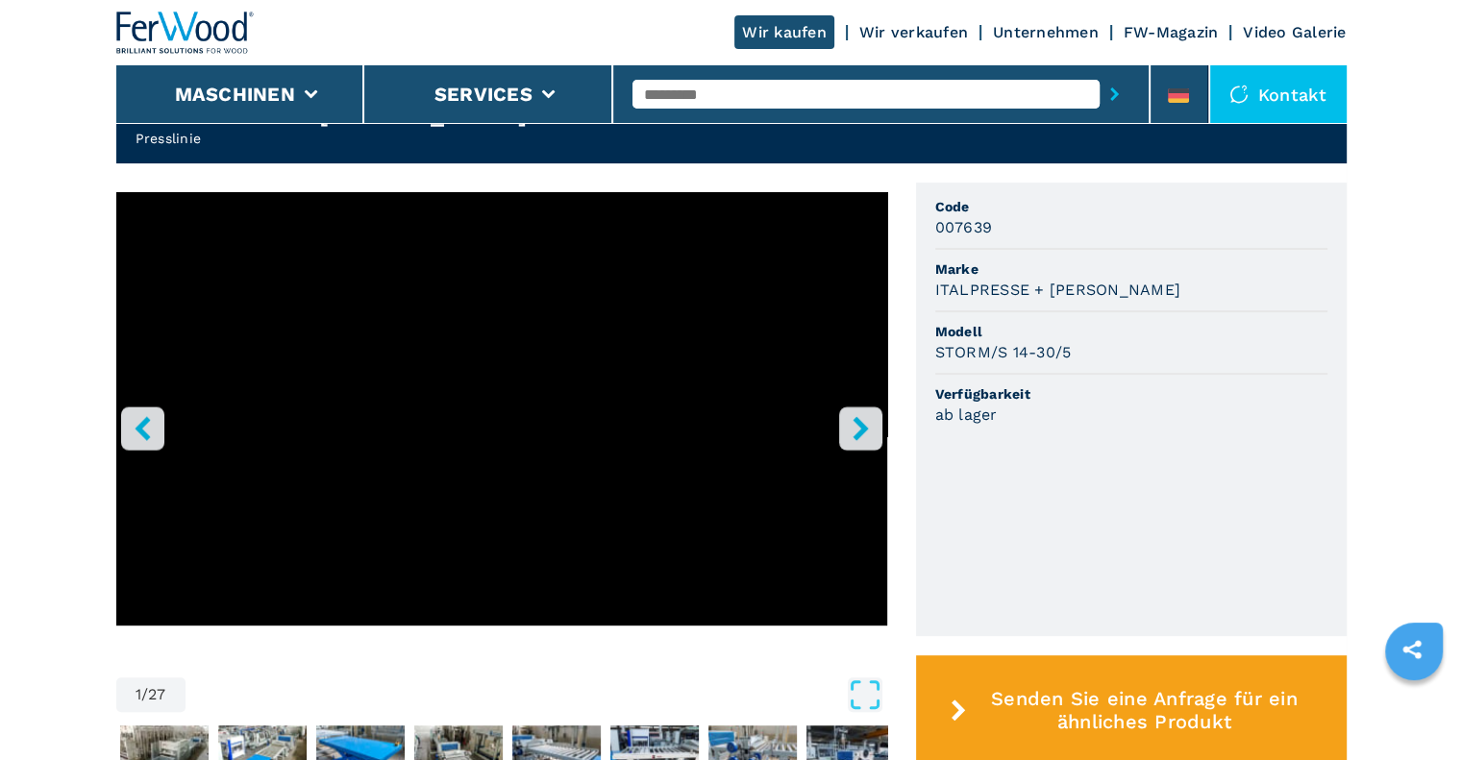
click at [864, 416] on icon "right-button" at bounding box center [860, 428] width 15 height 24
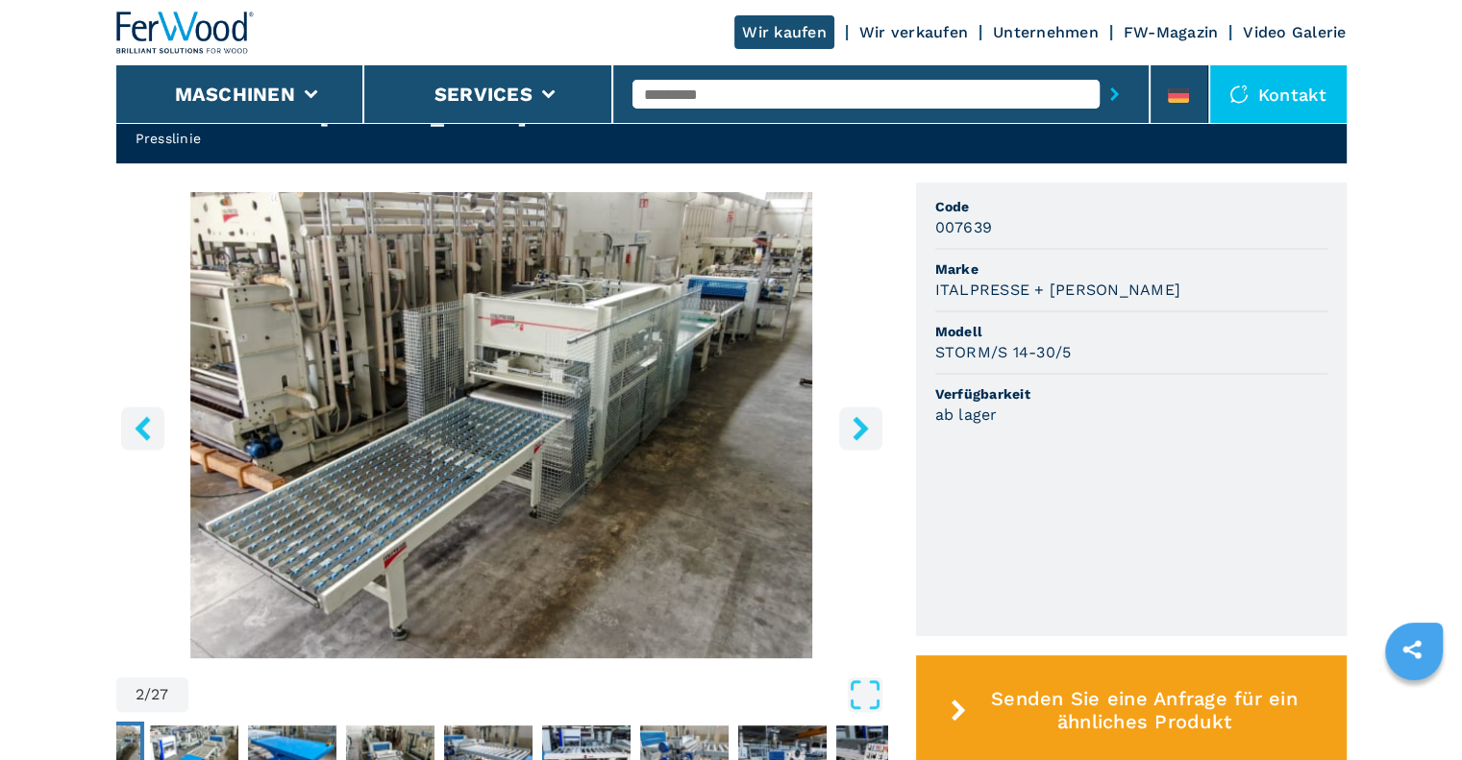
click at [864, 416] on icon "right-button" at bounding box center [860, 428] width 15 height 24
click at [146, 416] on icon "left-button" at bounding box center [143, 428] width 24 height 24
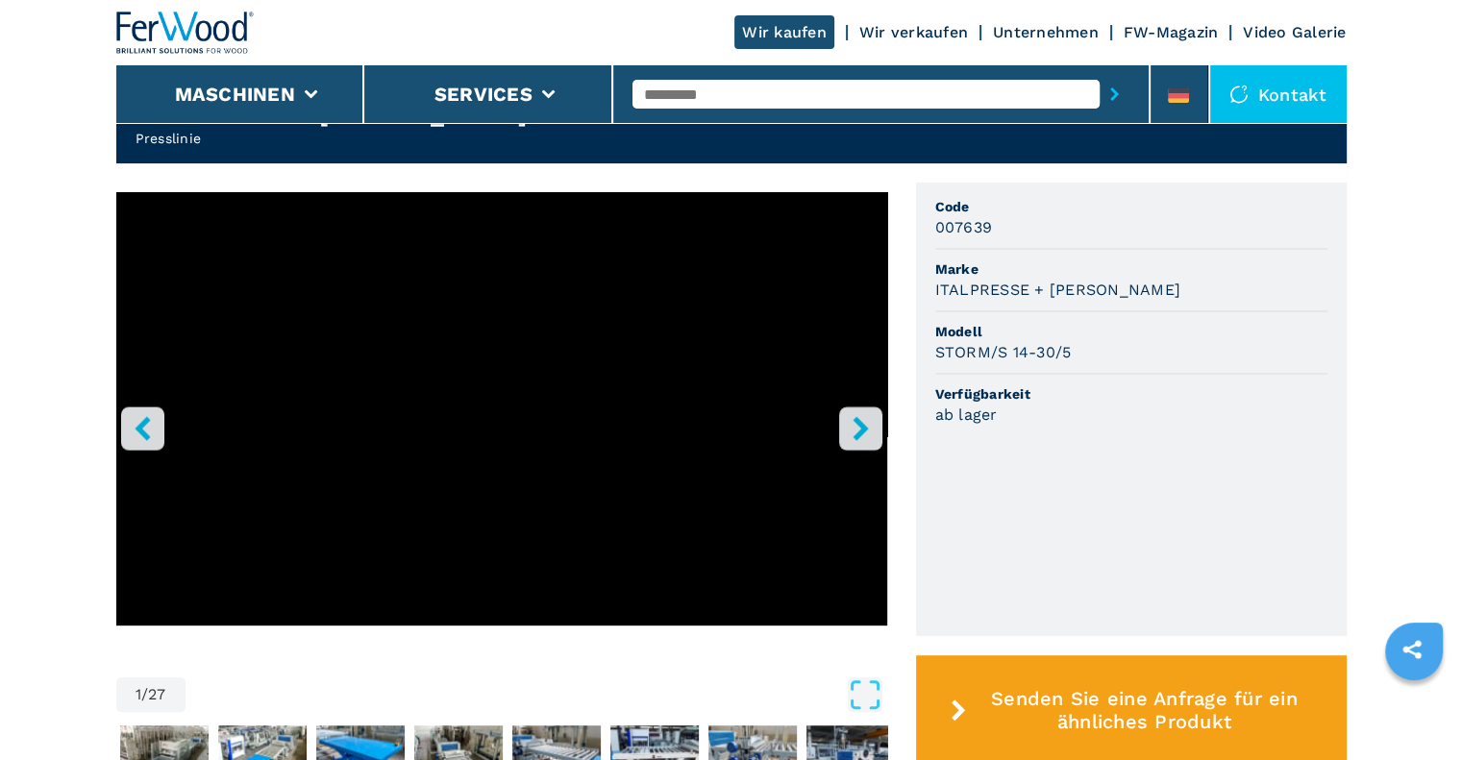
click at [146, 416] on icon "left-button" at bounding box center [143, 428] width 24 height 24
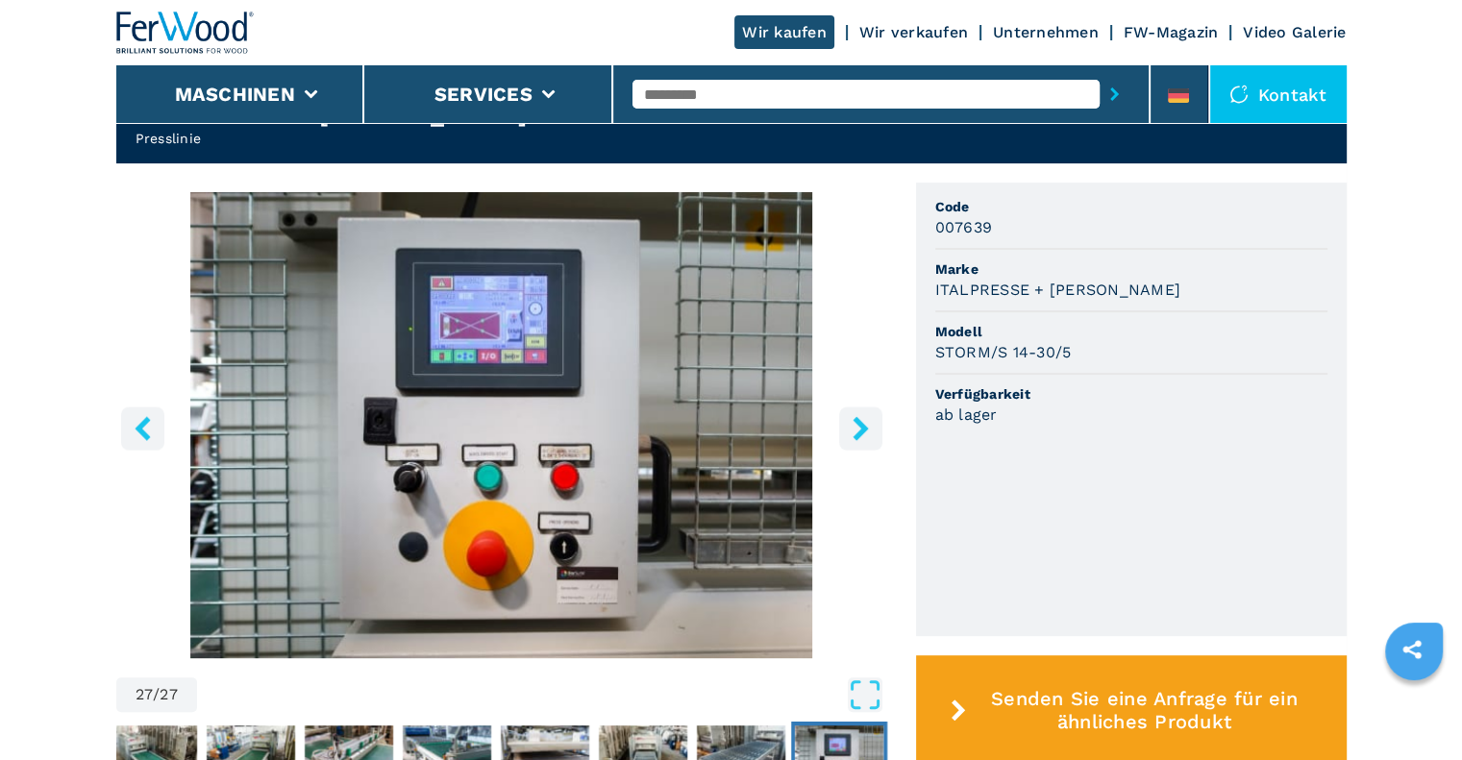
click at [146, 416] on icon "left-button" at bounding box center [143, 428] width 24 height 24
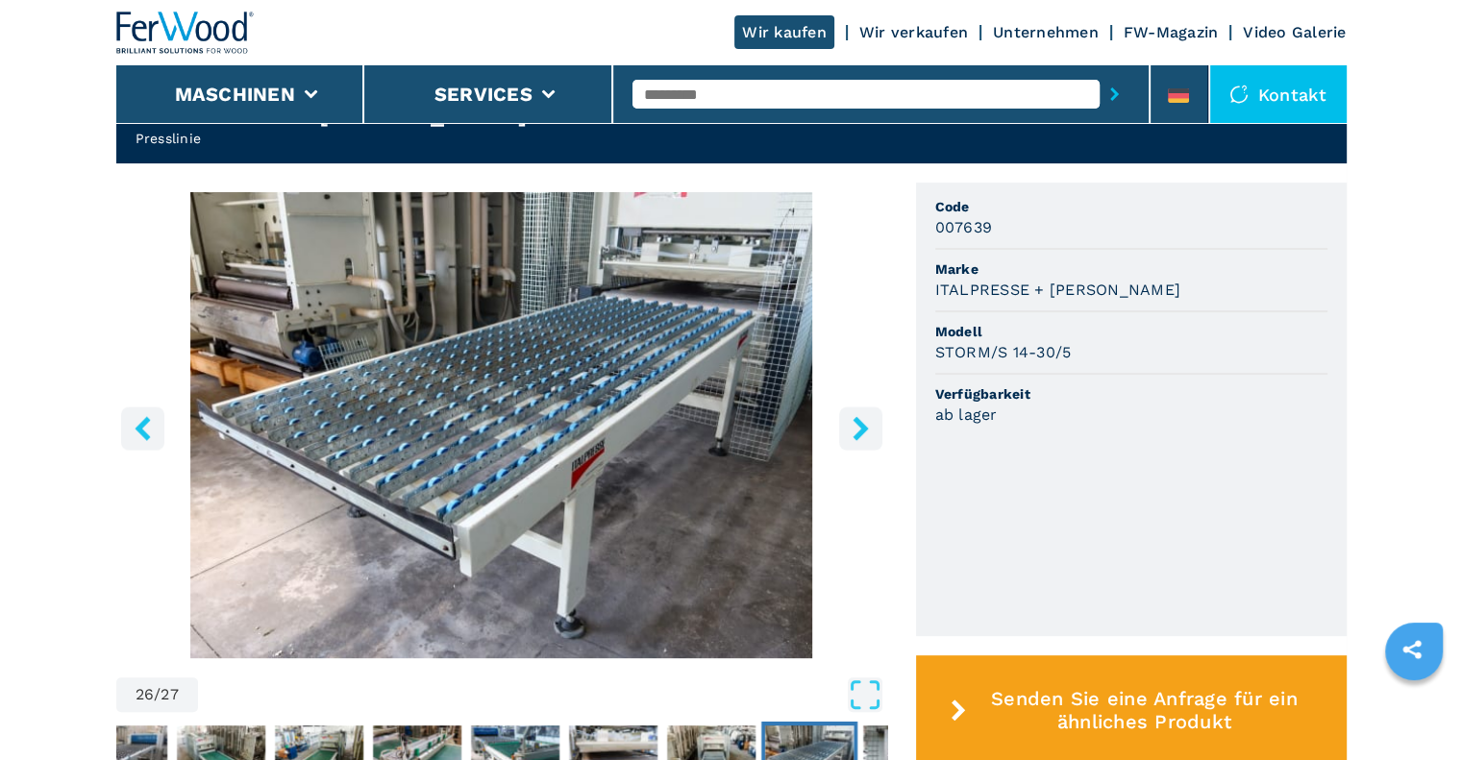
click at [146, 416] on icon "left-button" at bounding box center [143, 428] width 24 height 24
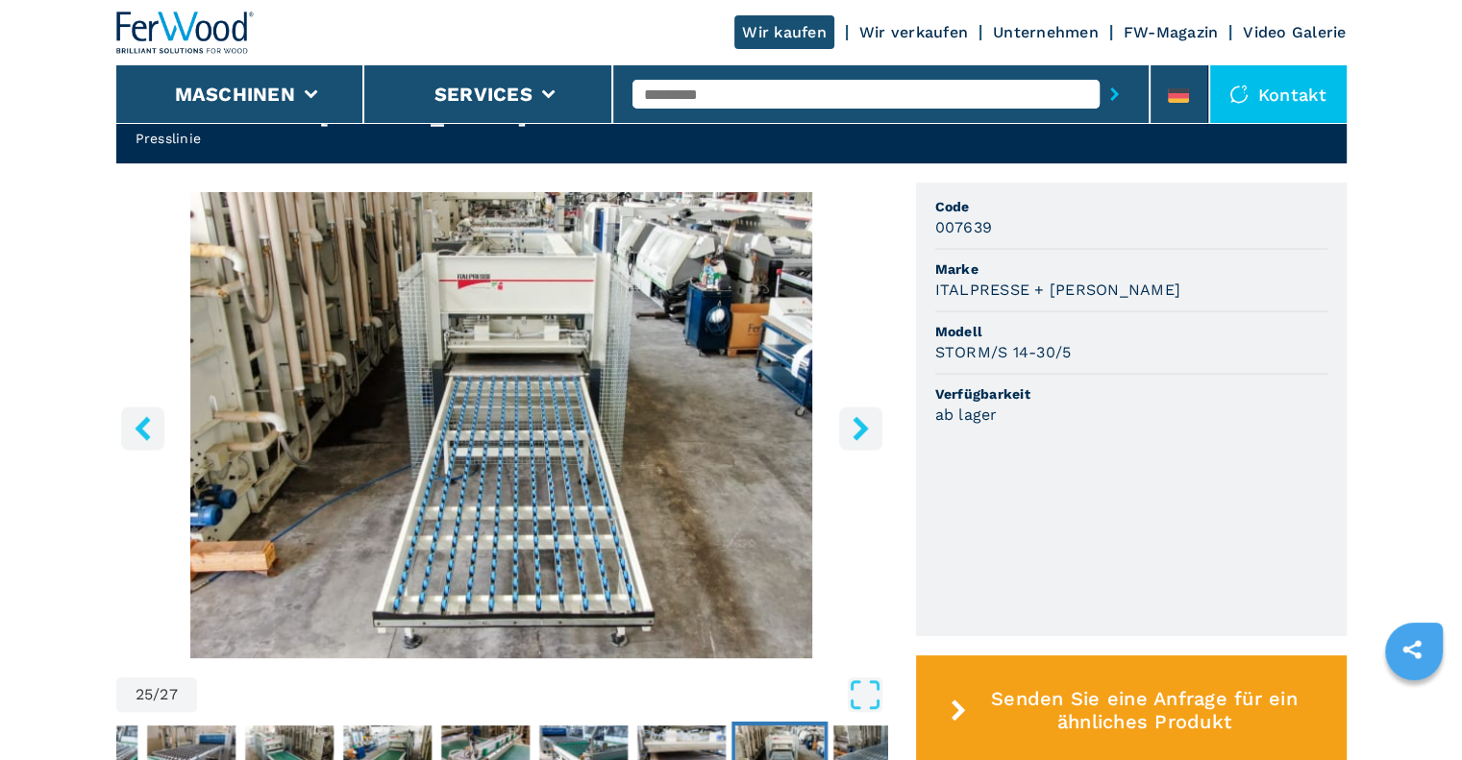
click at [146, 416] on icon "left-button" at bounding box center [143, 428] width 24 height 24
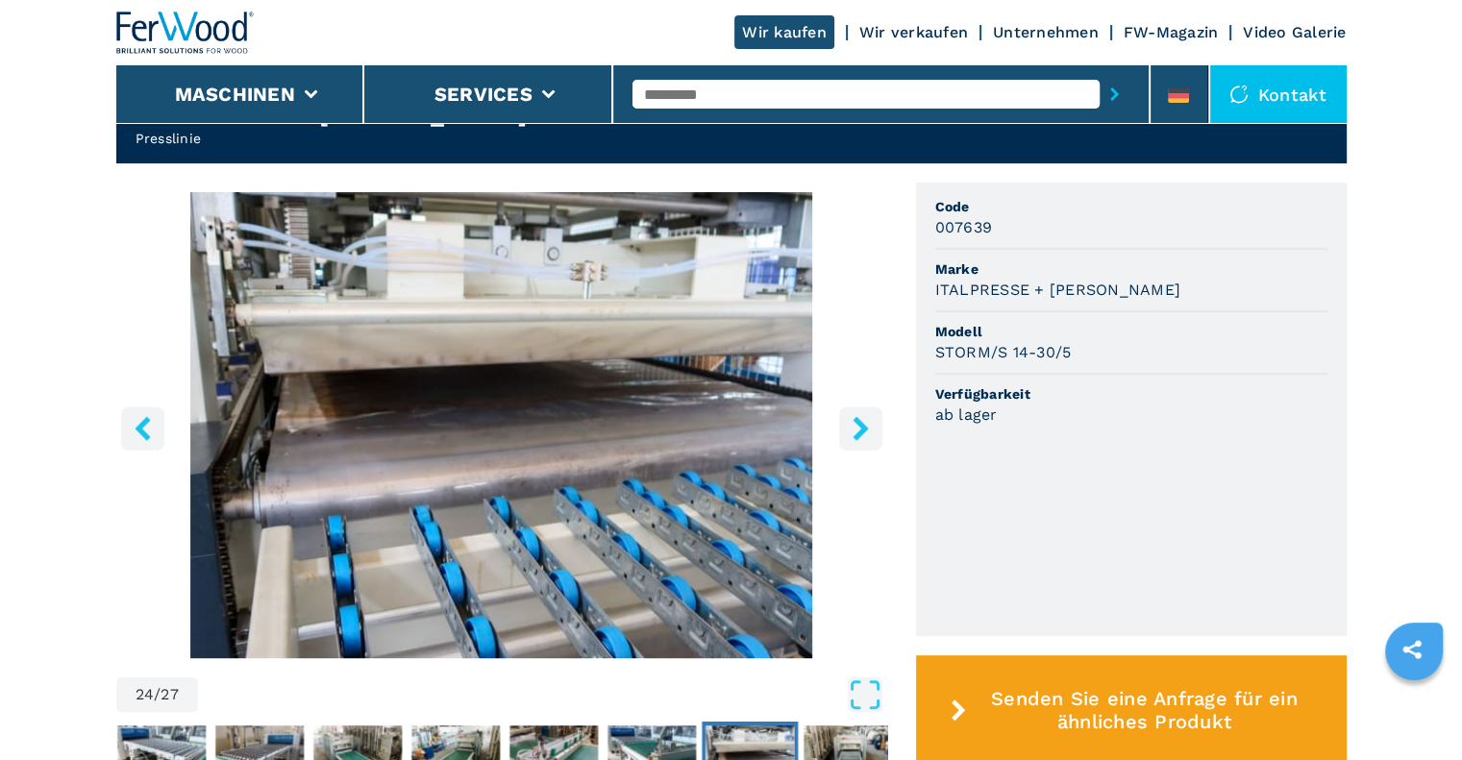
click at [146, 416] on icon "left-button" at bounding box center [143, 428] width 24 height 24
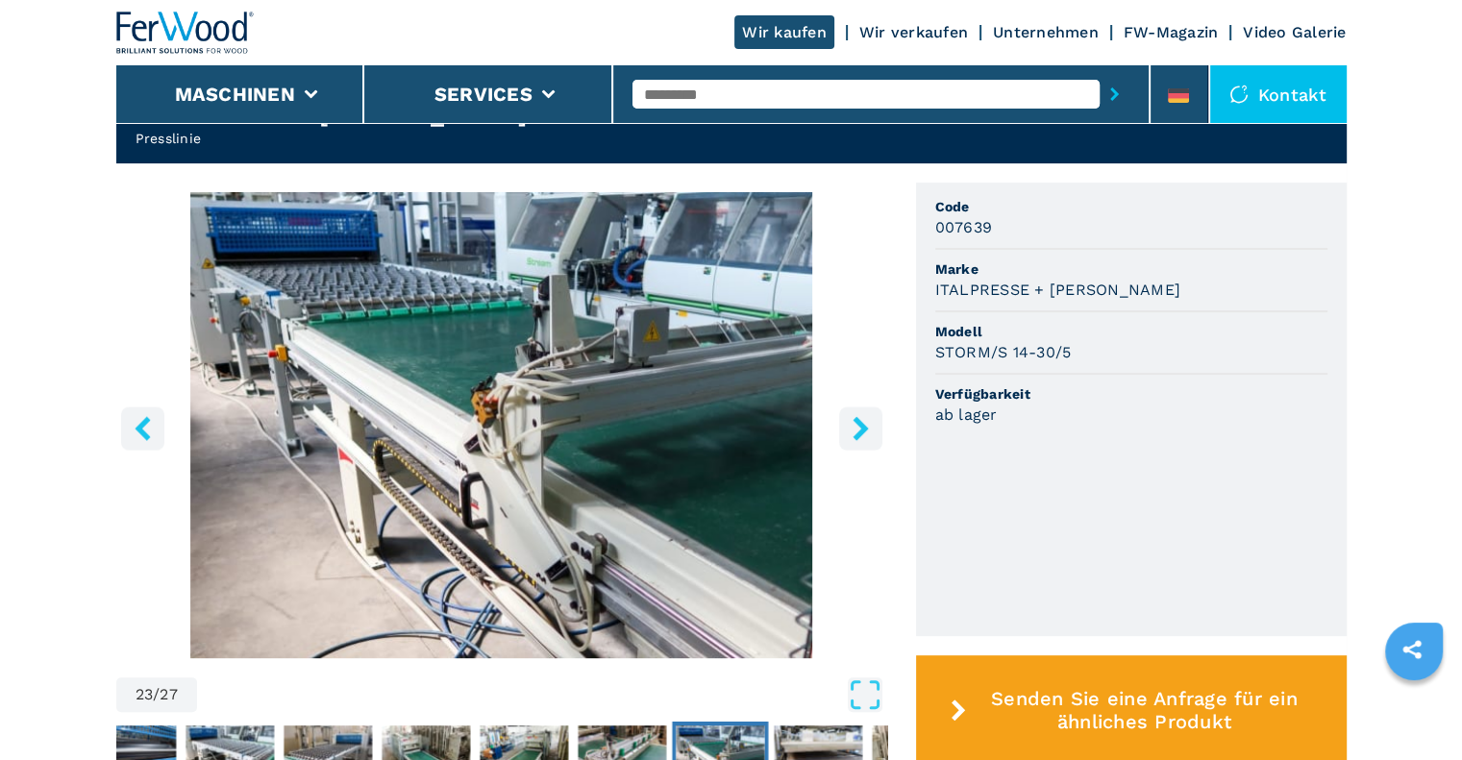
click at [146, 416] on icon "left-button" at bounding box center [143, 428] width 24 height 24
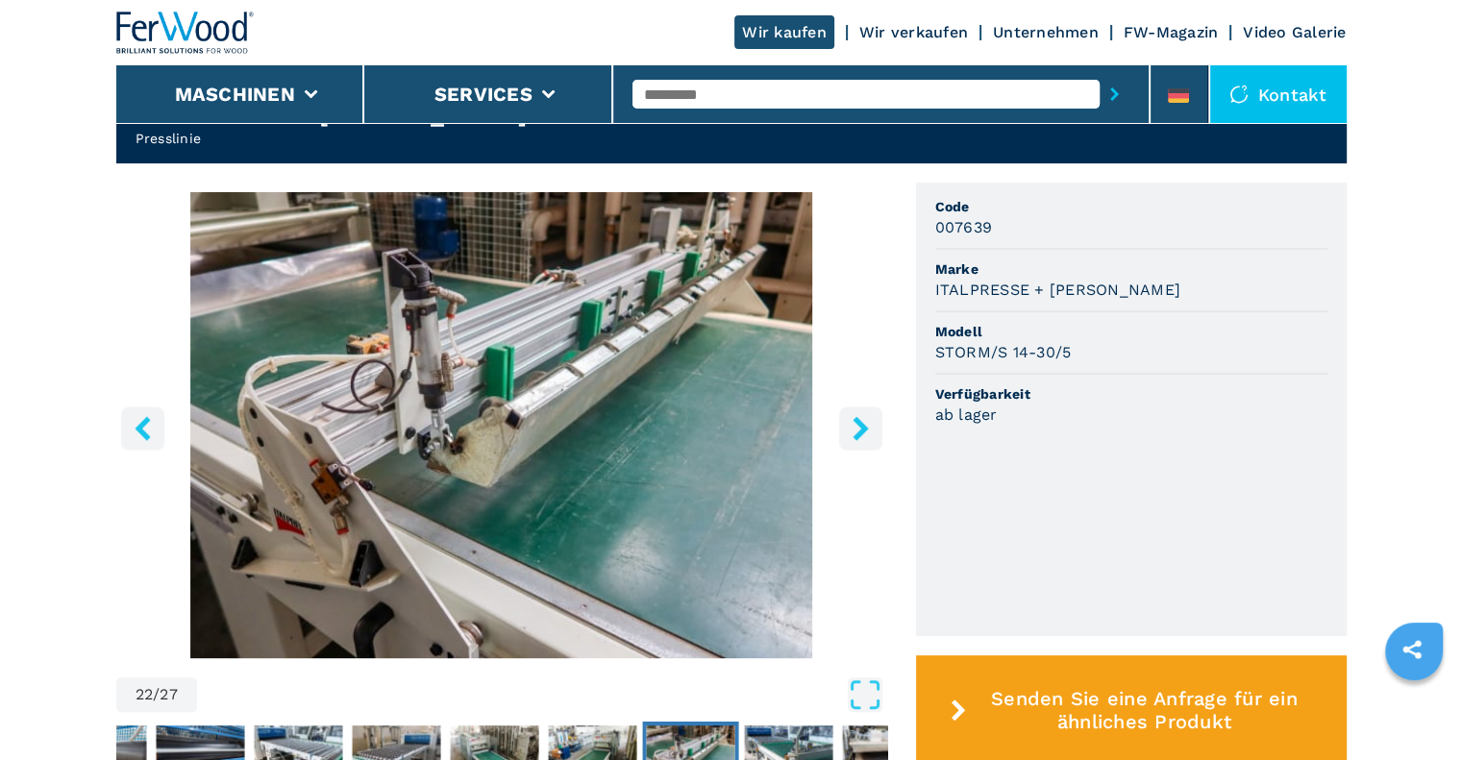
click at [146, 416] on icon "left-button" at bounding box center [143, 428] width 24 height 24
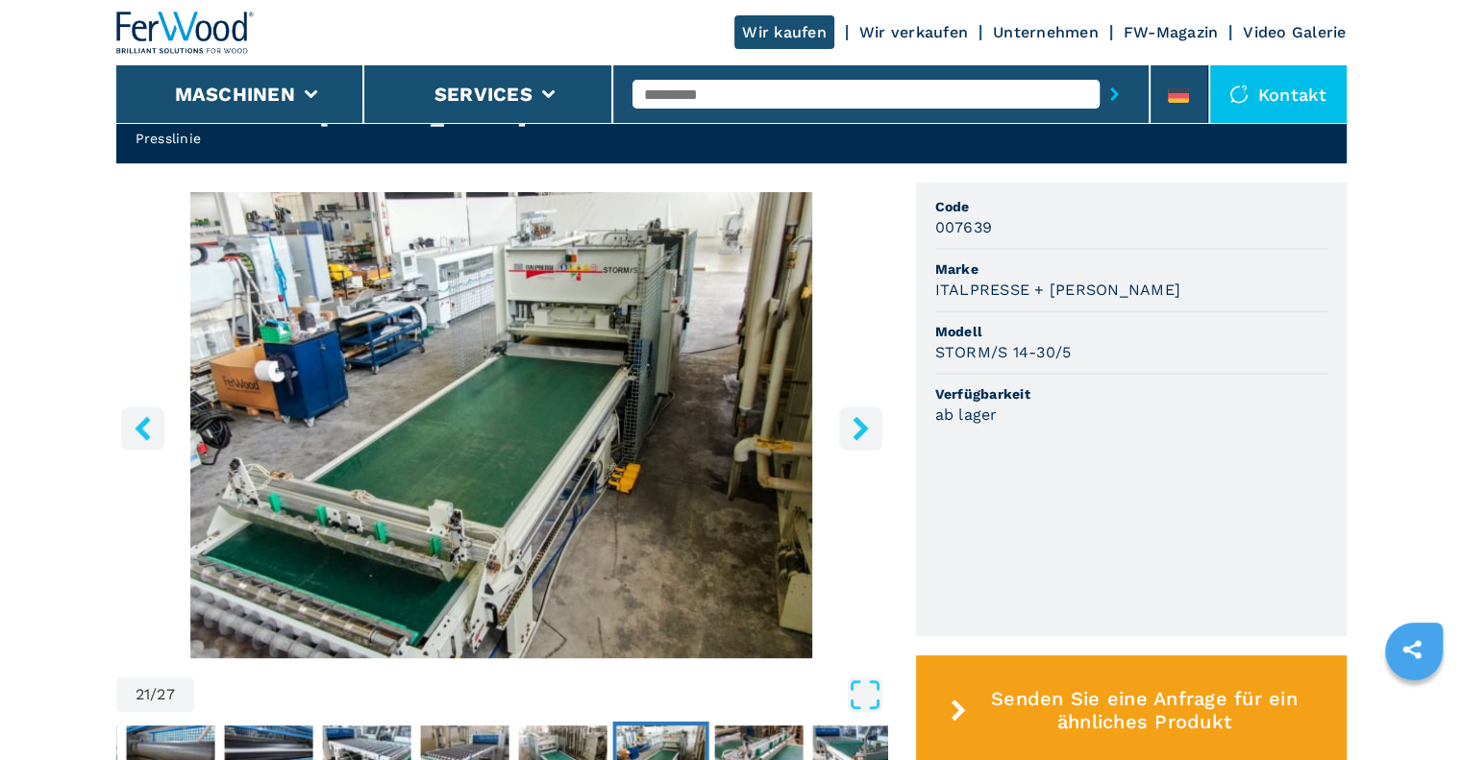
click at [146, 416] on icon "left-button" at bounding box center [143, 428] width 24 height 24
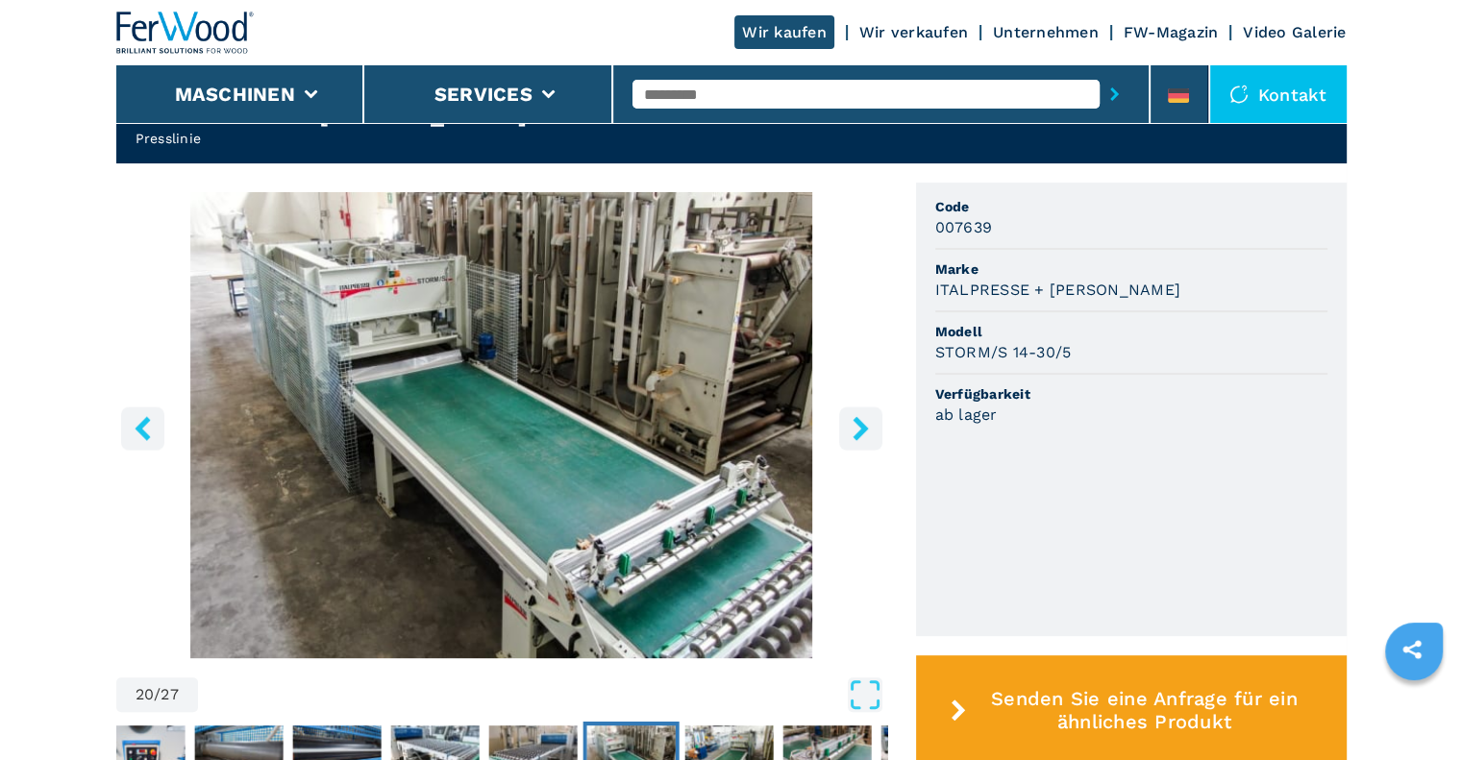
click at [146, 416] on icon "left-button" at bounding box center [143, 428] width 24 height 24
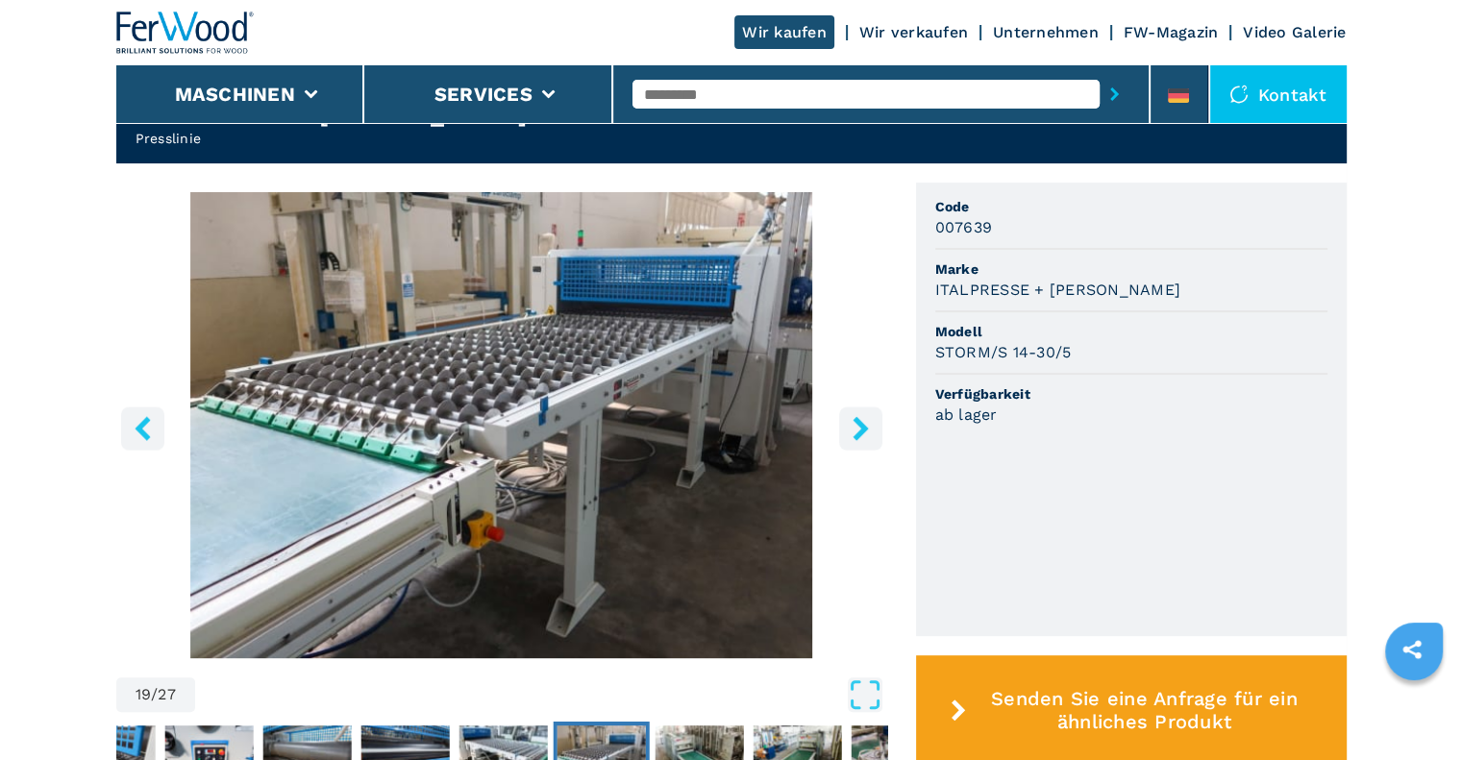
click at [146, 416] on icon "left-button" at bounding box center [143, 428] width 24 height 24
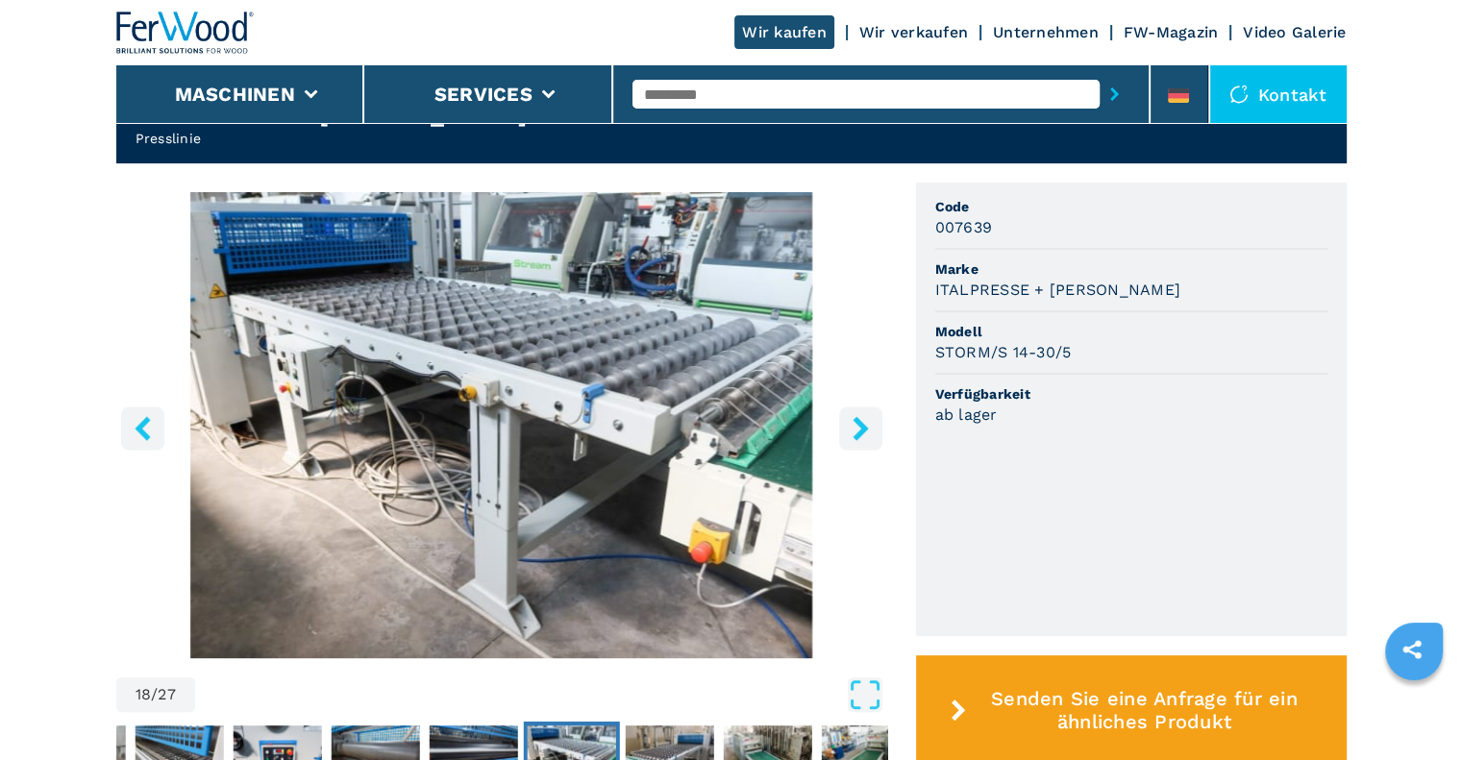
click at [146, 416] on icon "left-button" at bounding box center [143, 428] width 24 height 24
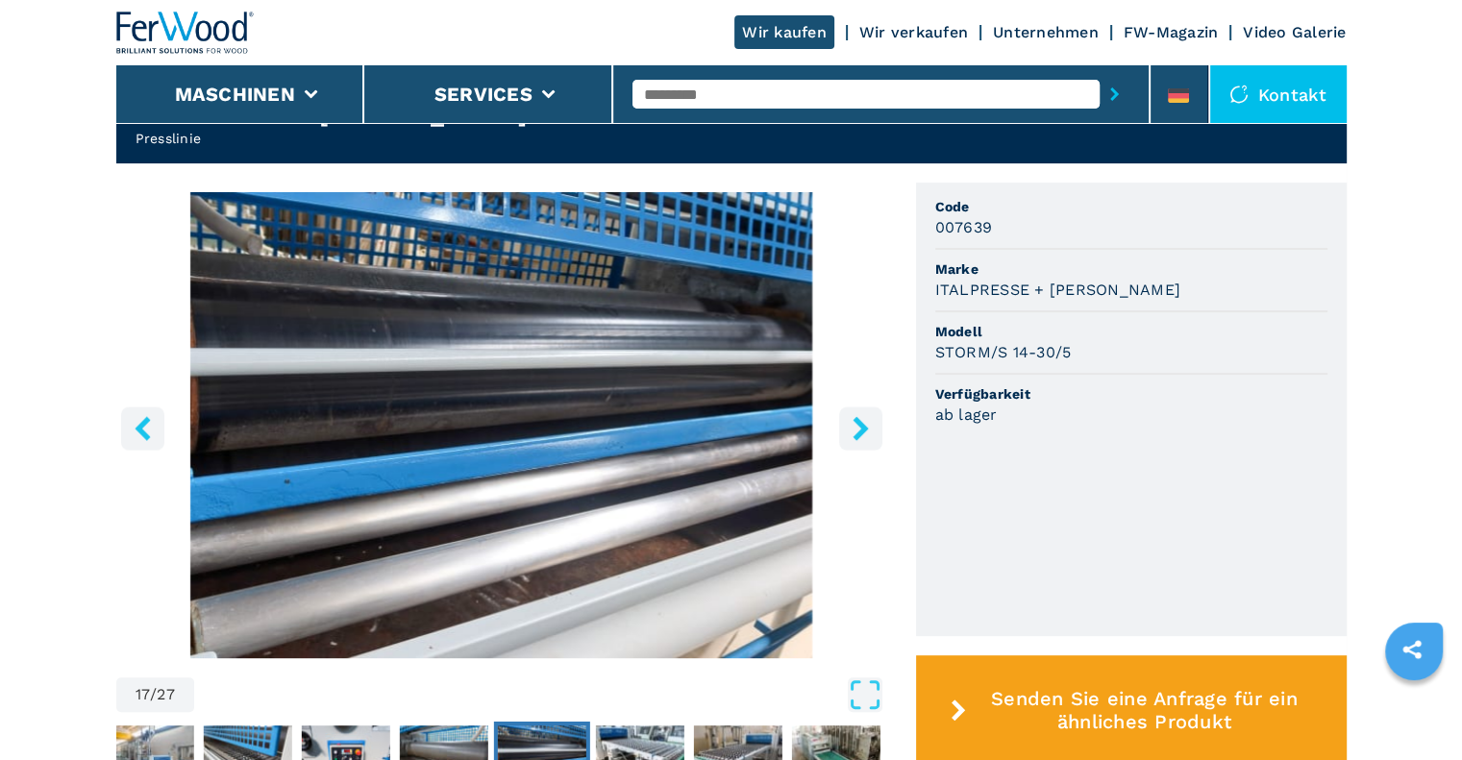
click at [146, 416] on icon "left-button" at bounding box center [143, 428] width 24 height 24
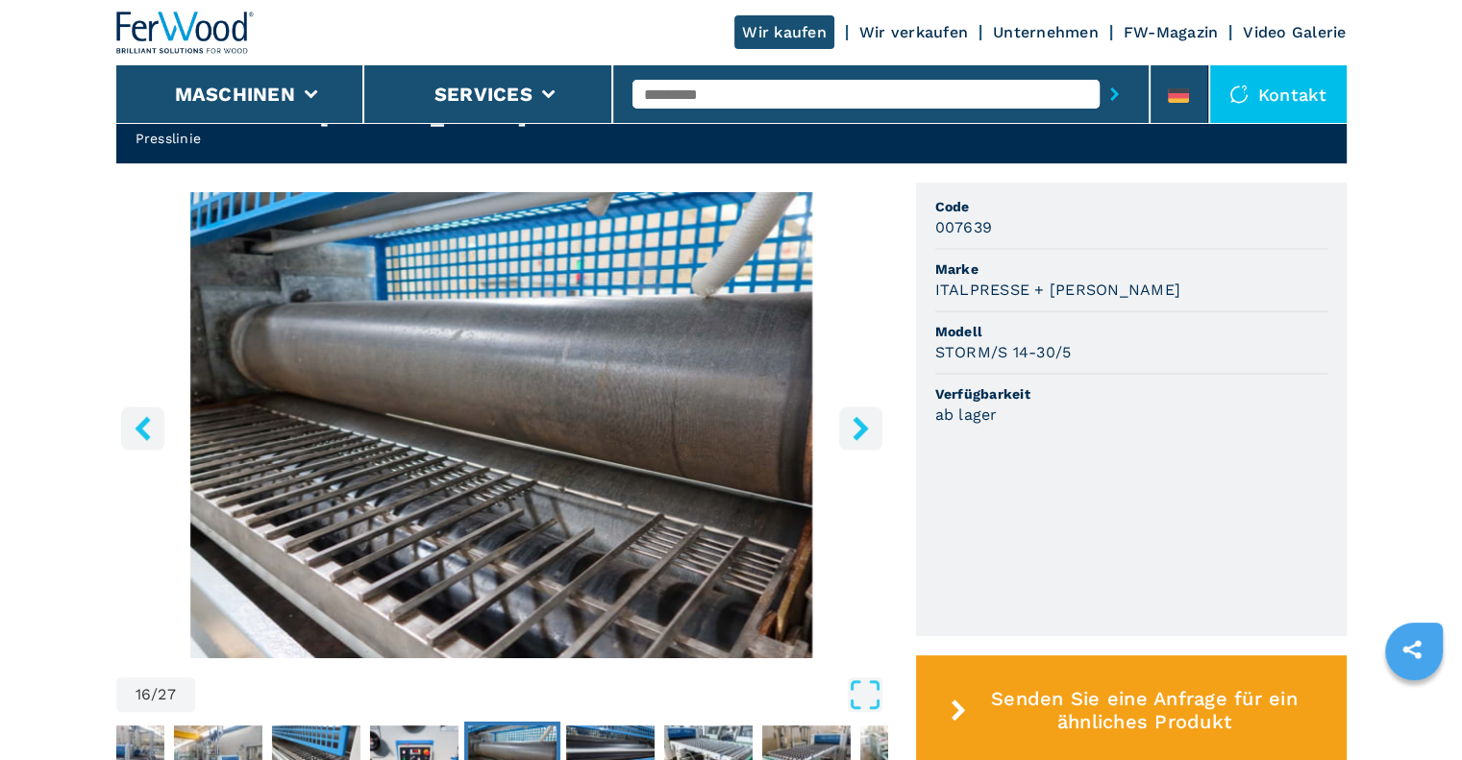
click at [146, 416] on icon "left-button" at bounding box center [143, 428] width 24 height 24
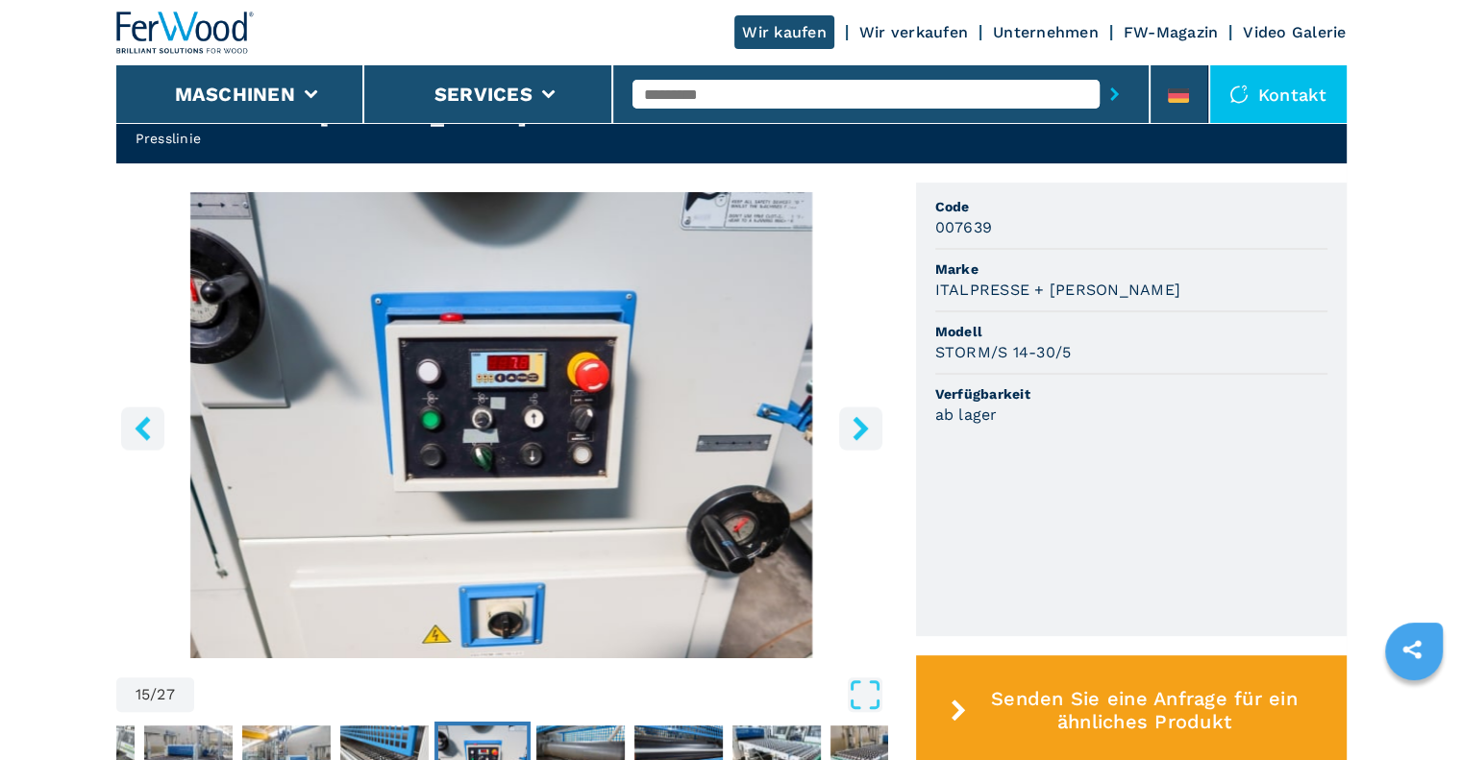
click at [146, 416] on icon "left-button" at bounding box center [143, 428] width 24 height 24
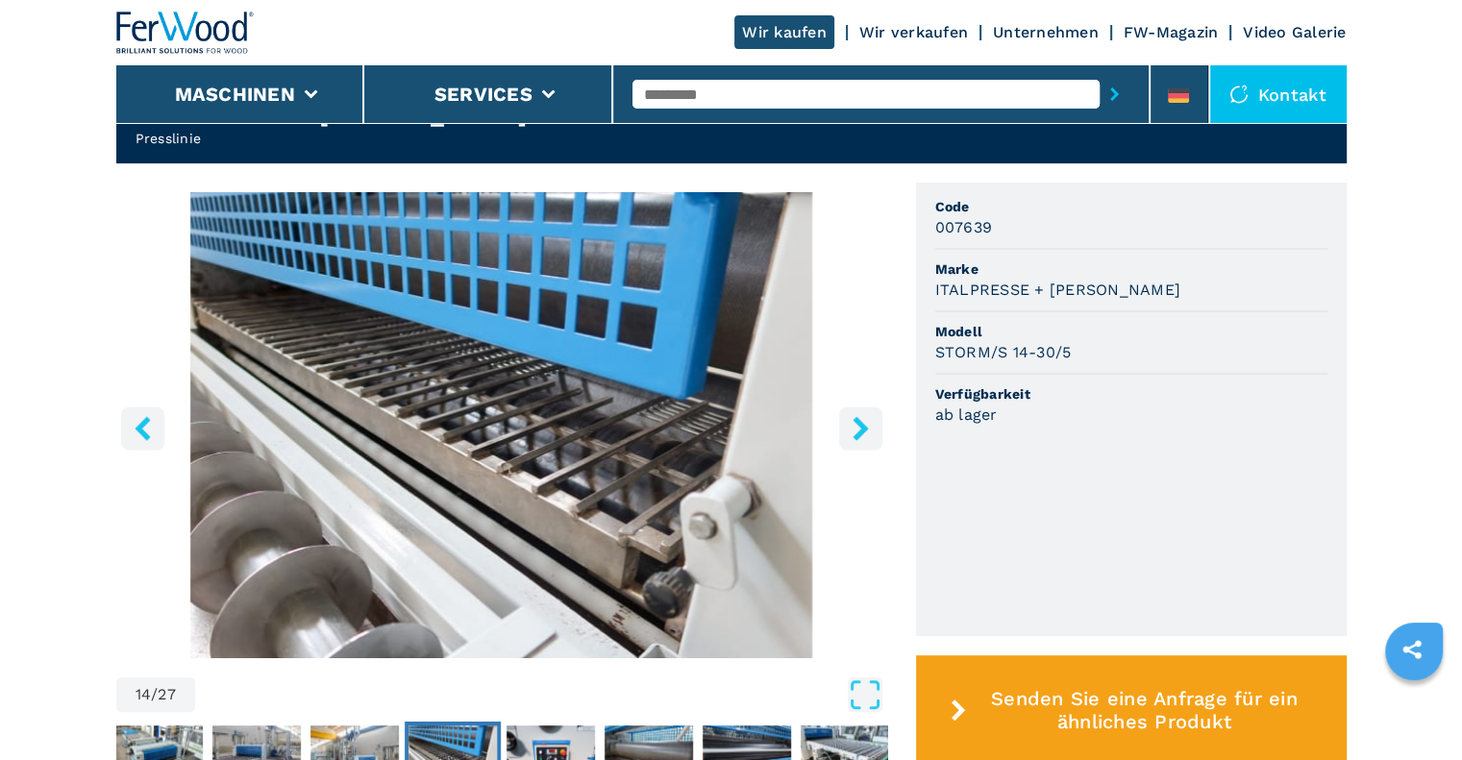
click at [146, 416] on icon "left-button" at bounding box center [143, 428] width 24 height 24
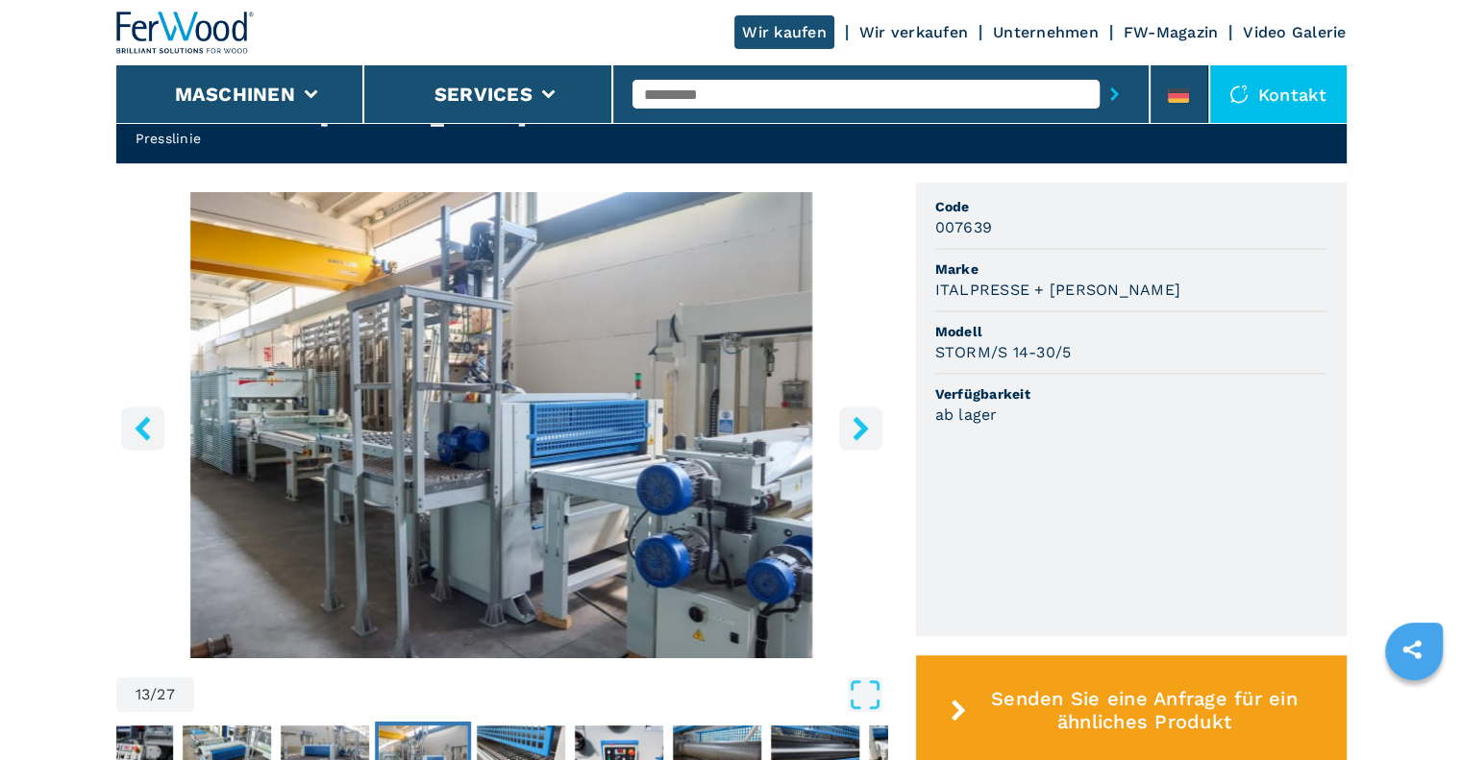
click at [146, 416] on icon "left-button" at bounding box center [143, 428] width 24 height 24
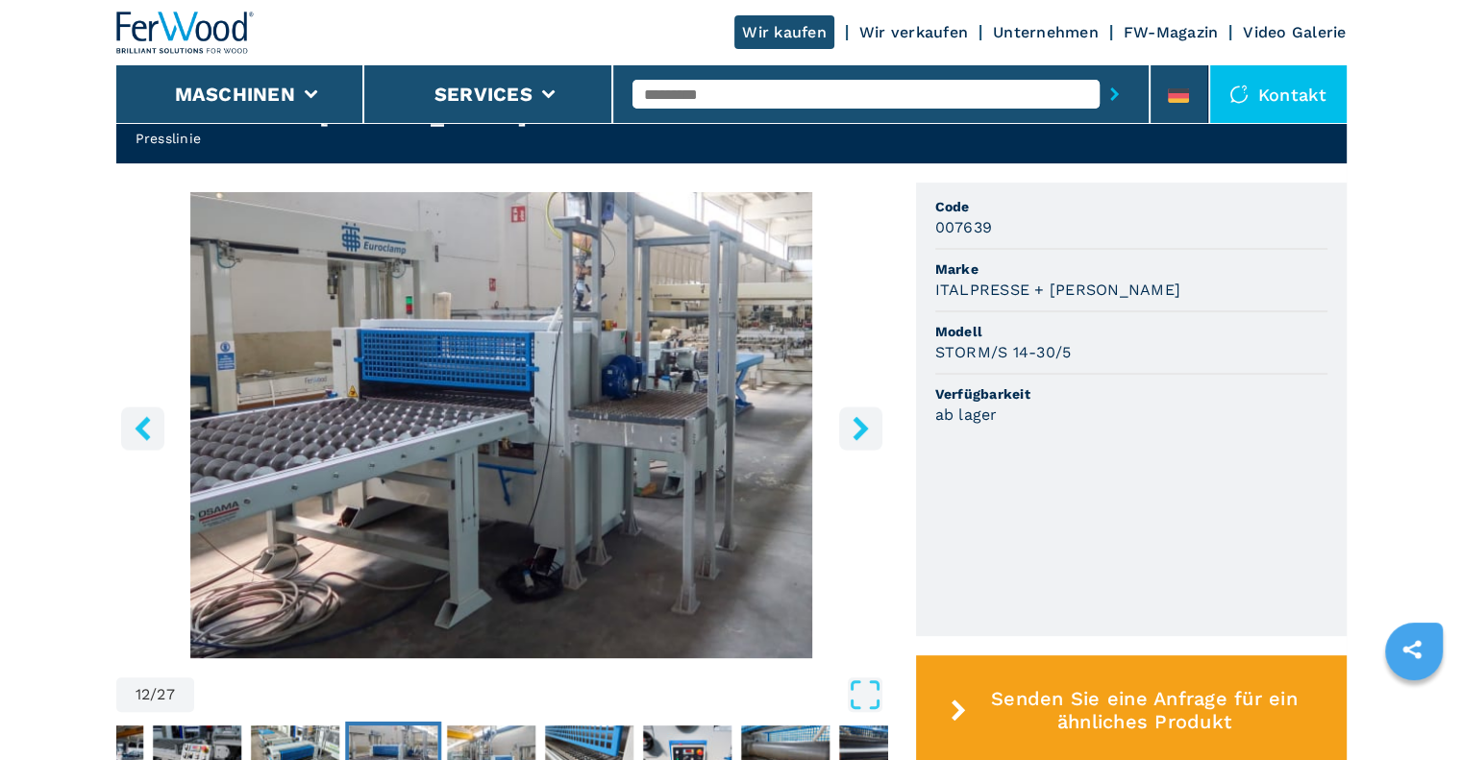
click at [146, 416] on icon "left-button" at bounding box center [143, 428] width 24 height 24
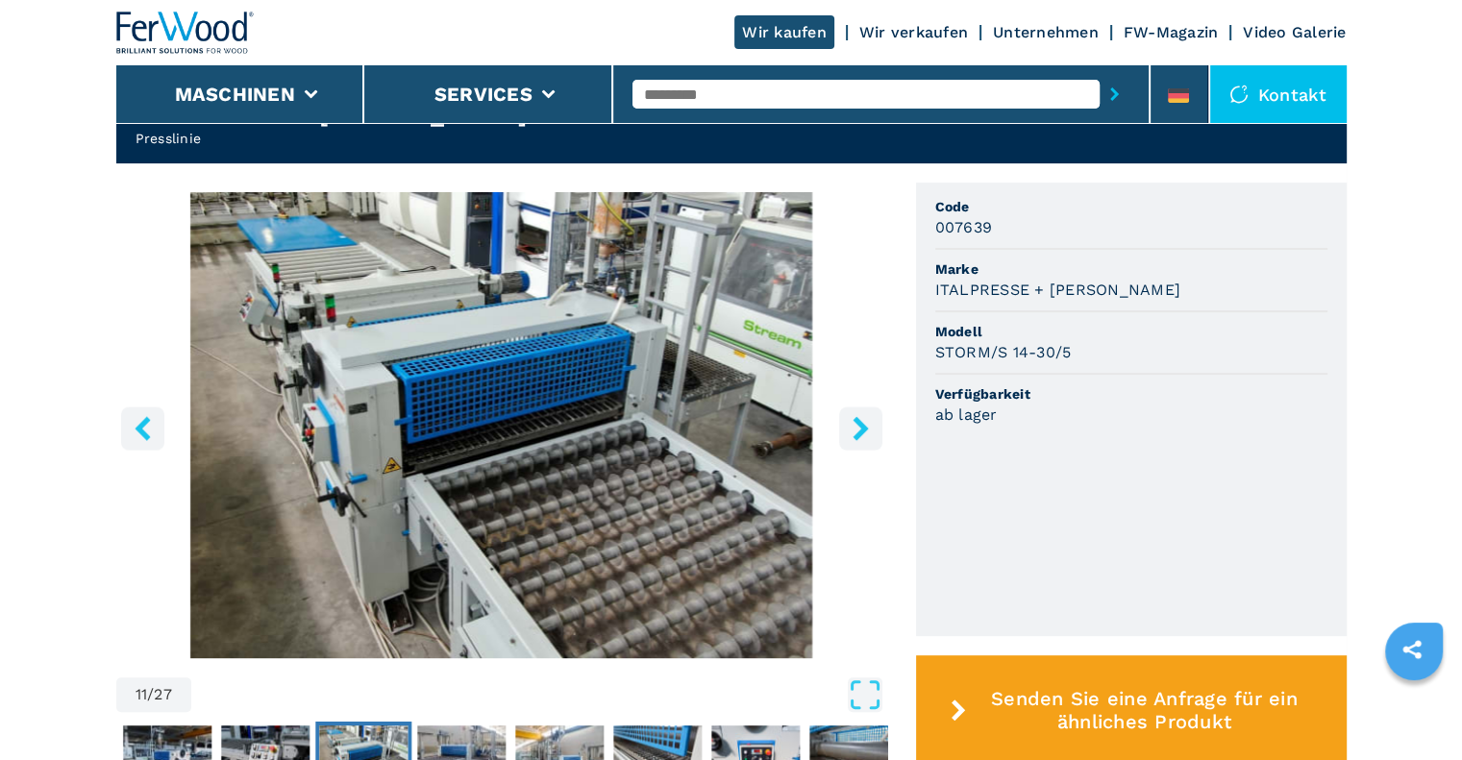
click at [146, 416] on icon "left-button" at bounding box center [143, 428] width 24 height 24
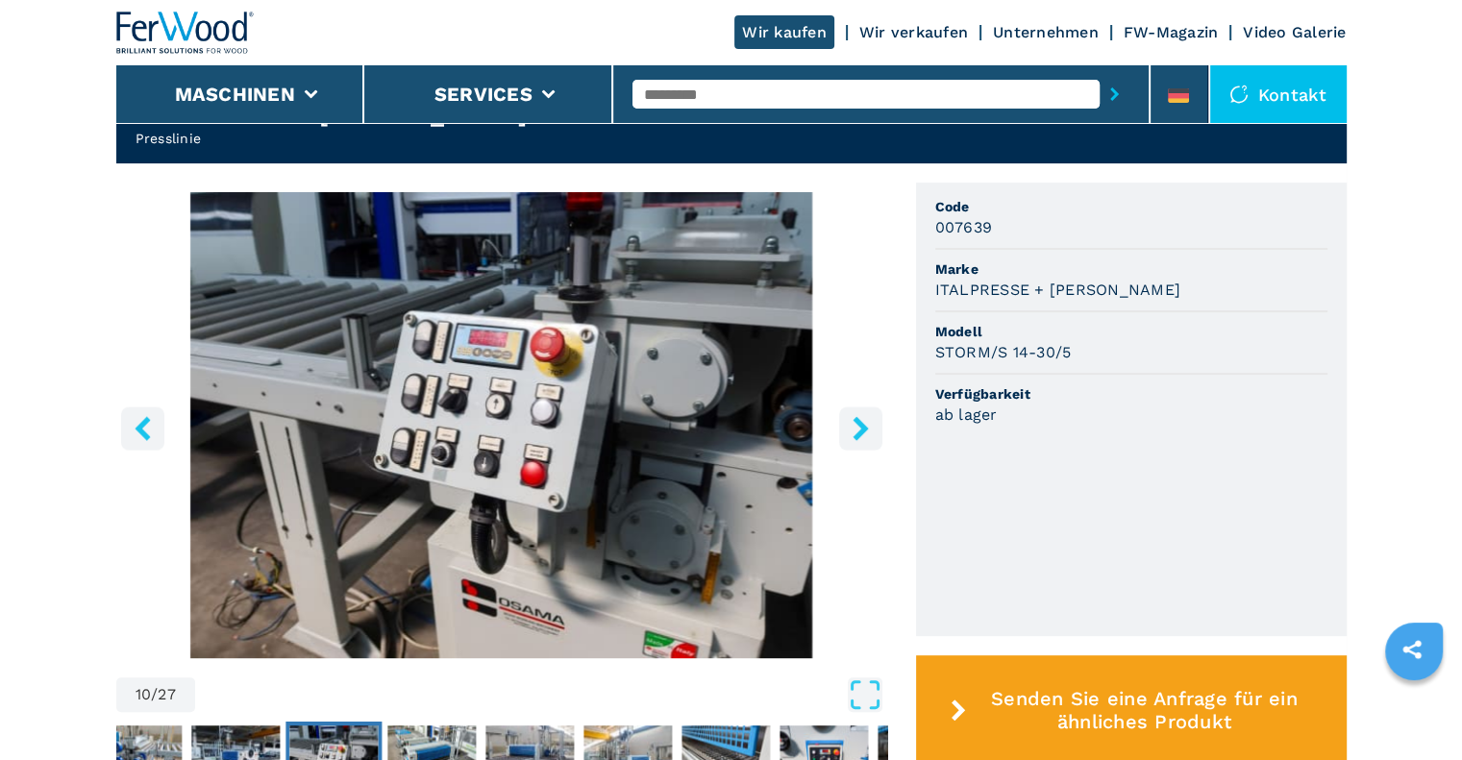
click at [146, 416] on icon "left-button" at bounding box center [143, 428] width 24 height 24
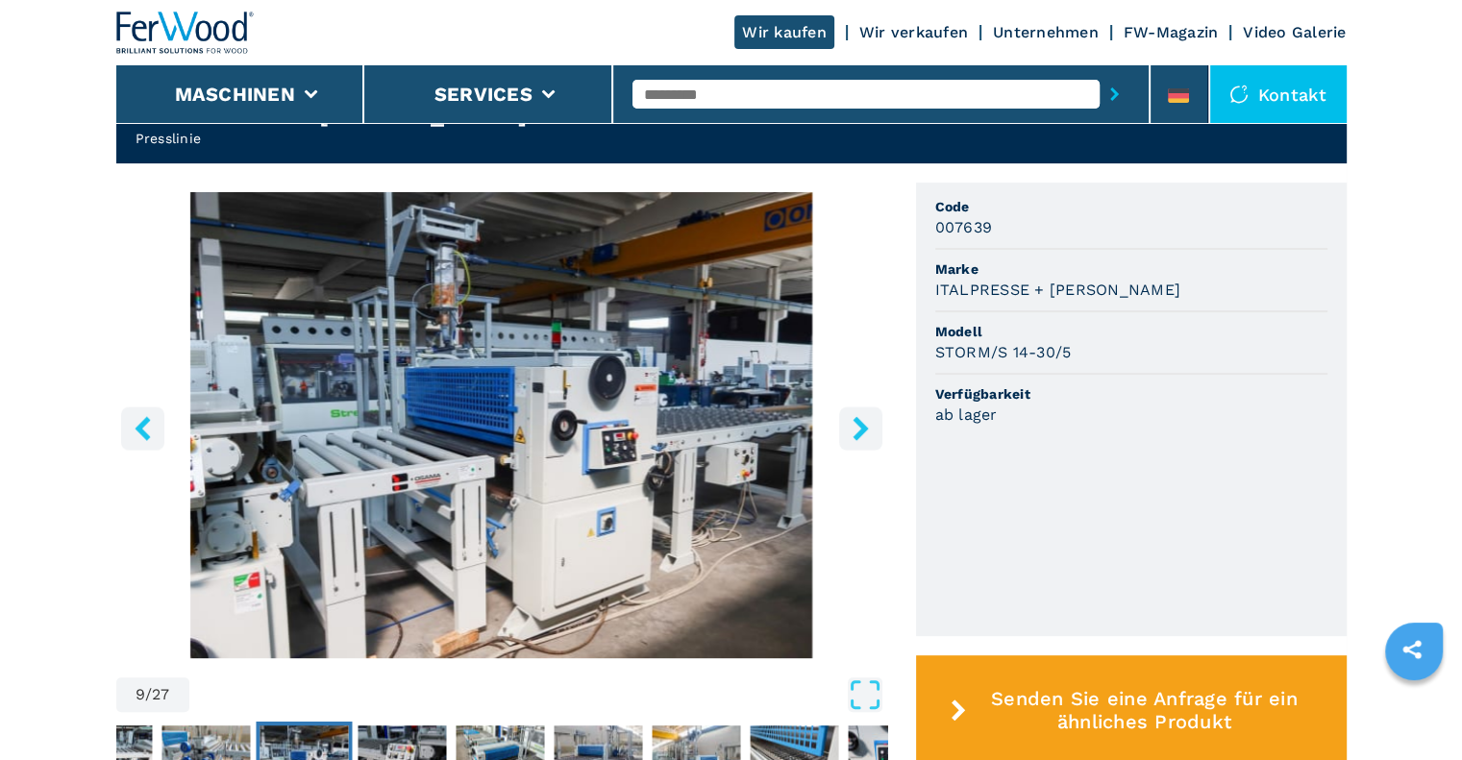
click at [146, 416] on icon "left-button" at bounding box center [143, 428] width 24 height 24
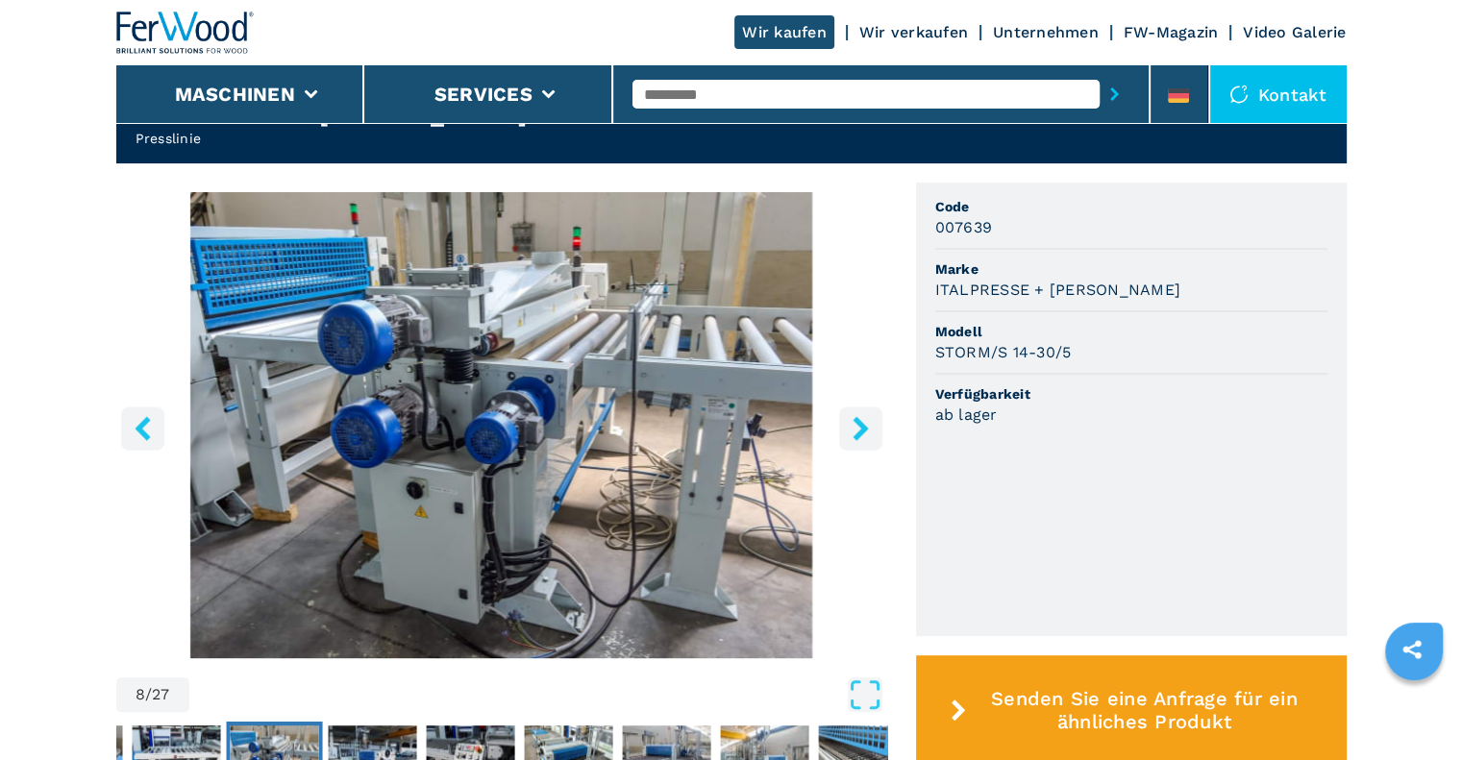
click at [146, 416] on icon "left-button" at bounding box center [143, 428] width 24 height 24
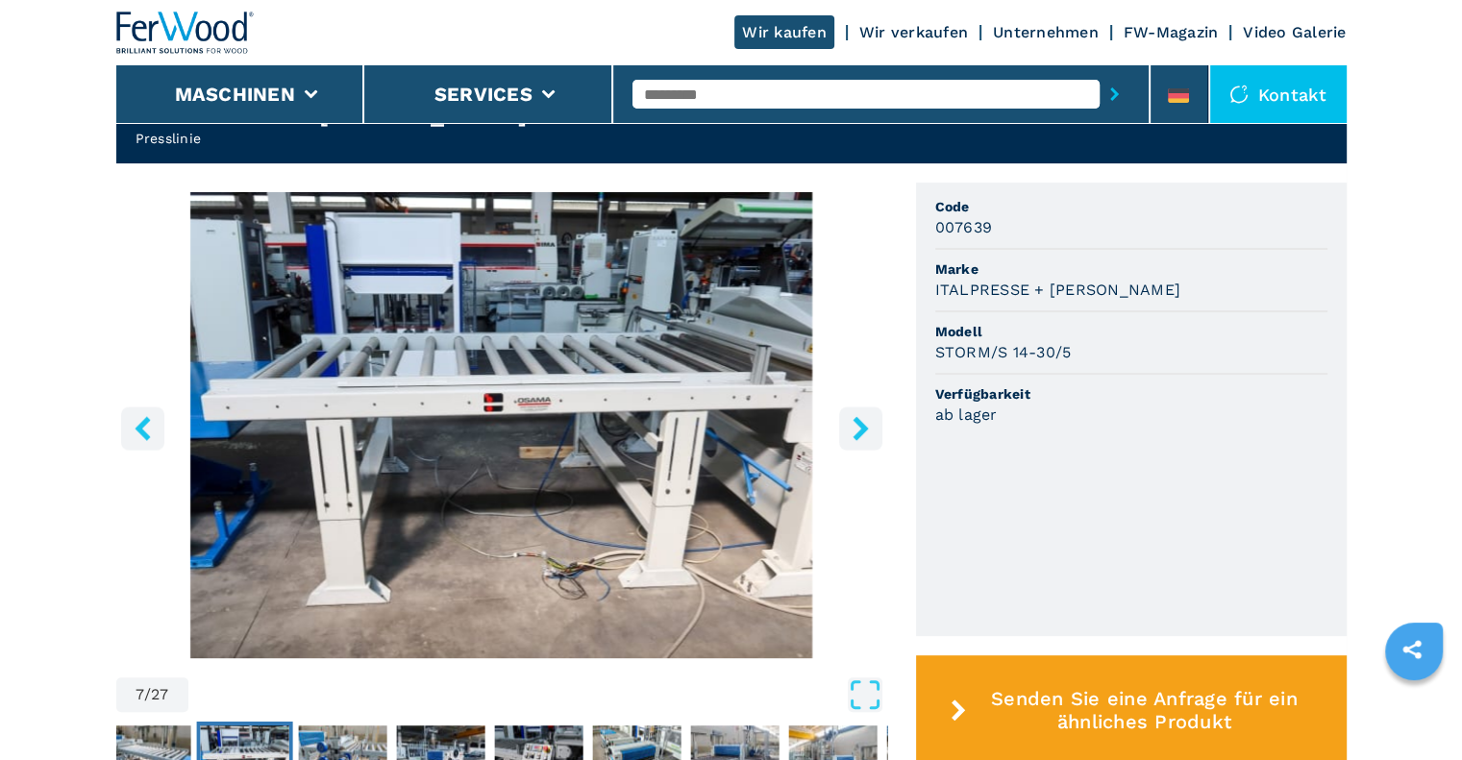
click at [146, 416] on icon "left-button" at bounding box center [143, 428] width 24 height 24
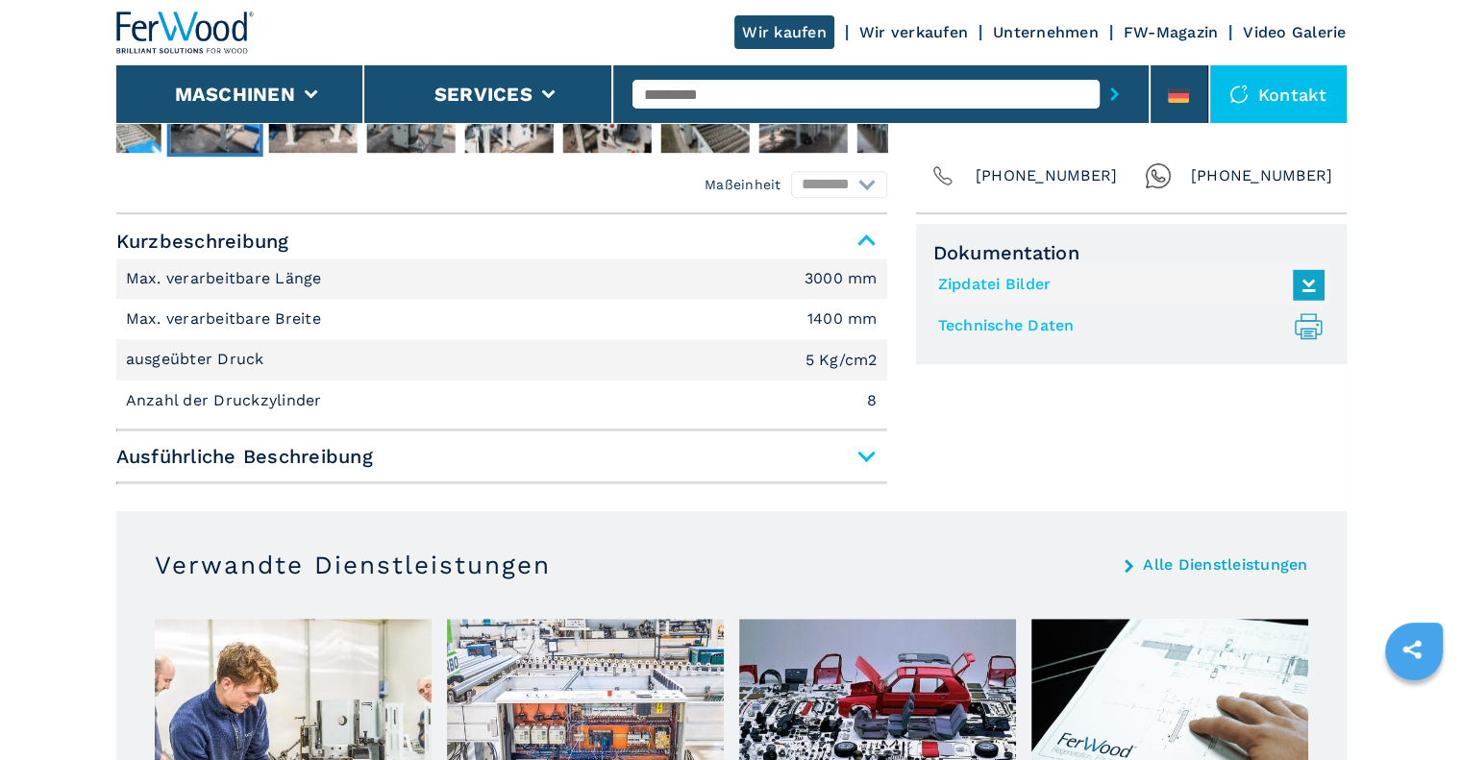
scroll to position [1219, 0]
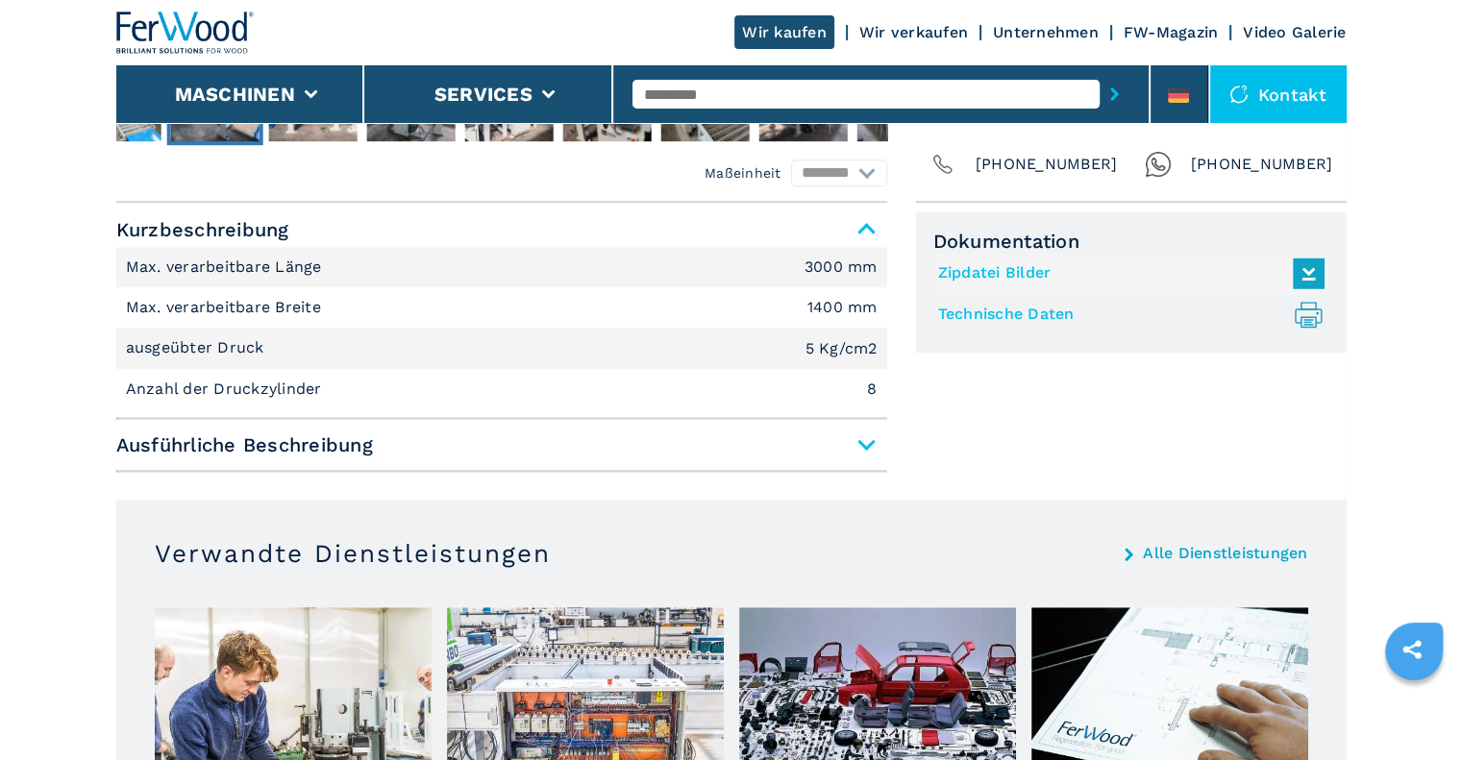
click at [872, 428] on span "Ausführliche Beschreibung" at bounding box center [501, 445] width 771 height 35
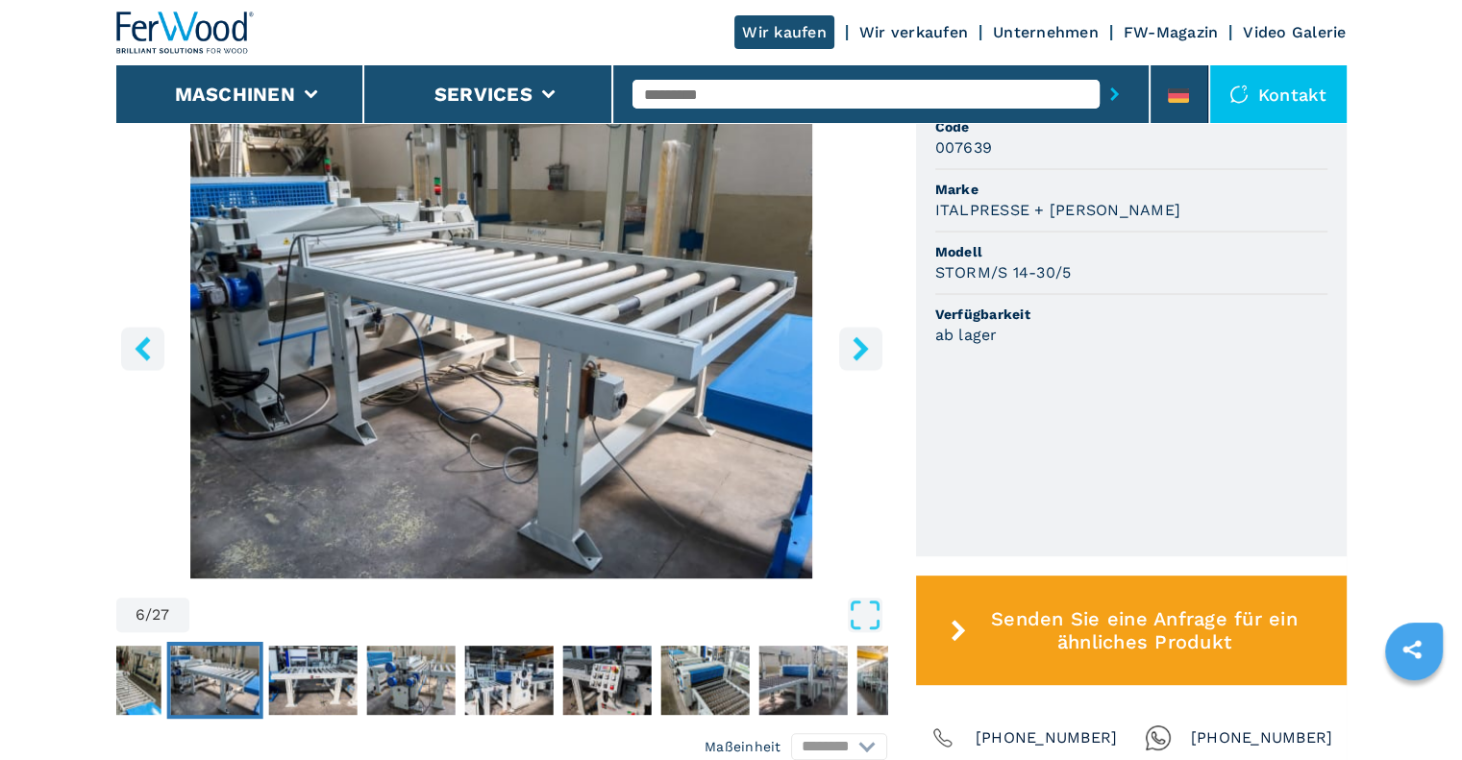
scroll to position [658, 0]
